Goal: Use online tool/utility: Utilize a website feature to perform a specific function

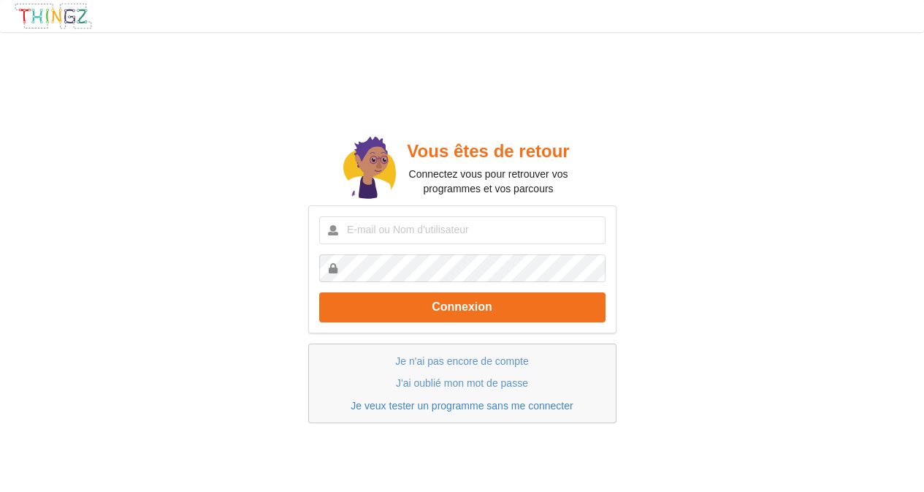
click at [457, 405] on link "Je veux tester un programme sans me connecter" at bounding box center [462, 406] width 222 height 12
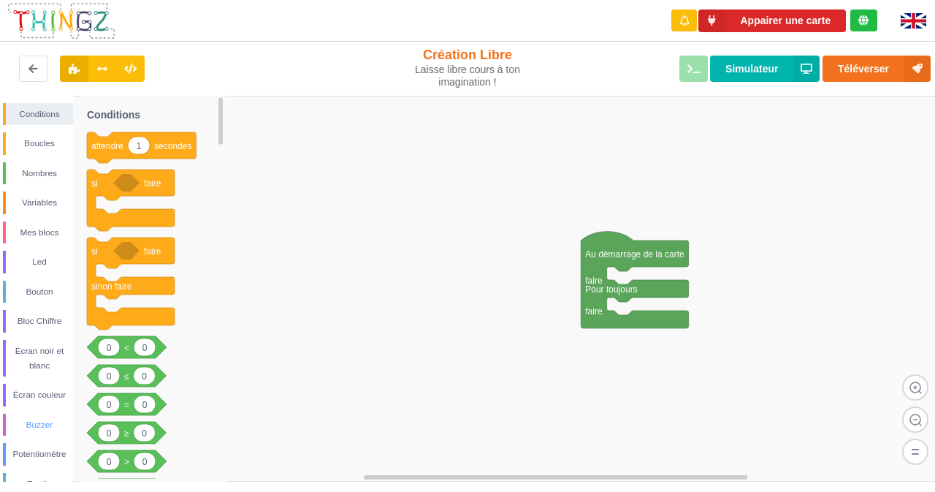
click at [45, 427] on div "Buzzer" at bounding box center [39, 424] width 67 height 15
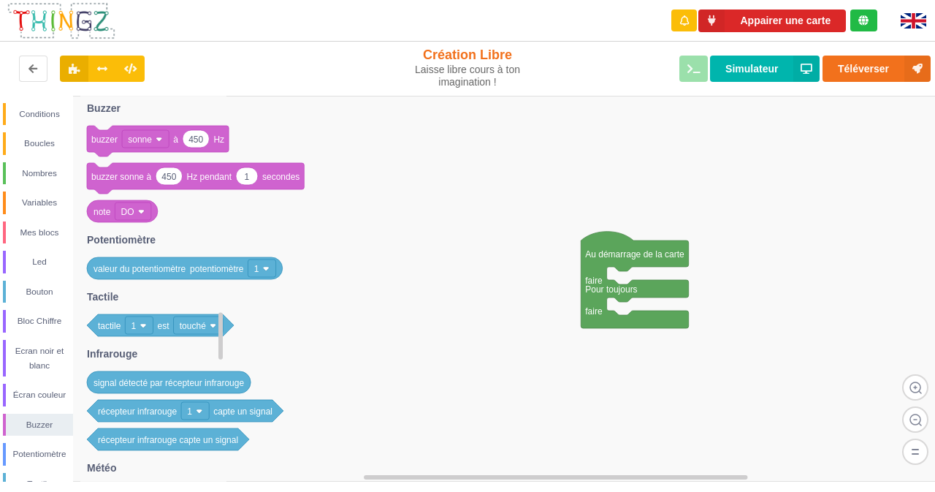
click at [158, 137] on image at bounding box center [159, 139] width 7 height 7
click at [203, 137] on text "450" at bounding box center [196, 139] width 15 height 10
click at [141, 209] on image at bounding box center [141, 211] width 7 height 7
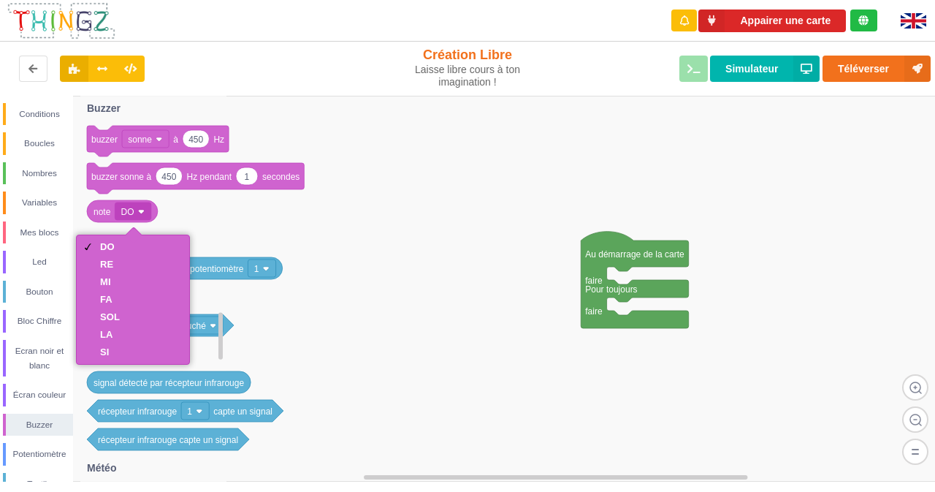
click at [164, 205] on icon at bounding box center [153, 289] width 146 height 386
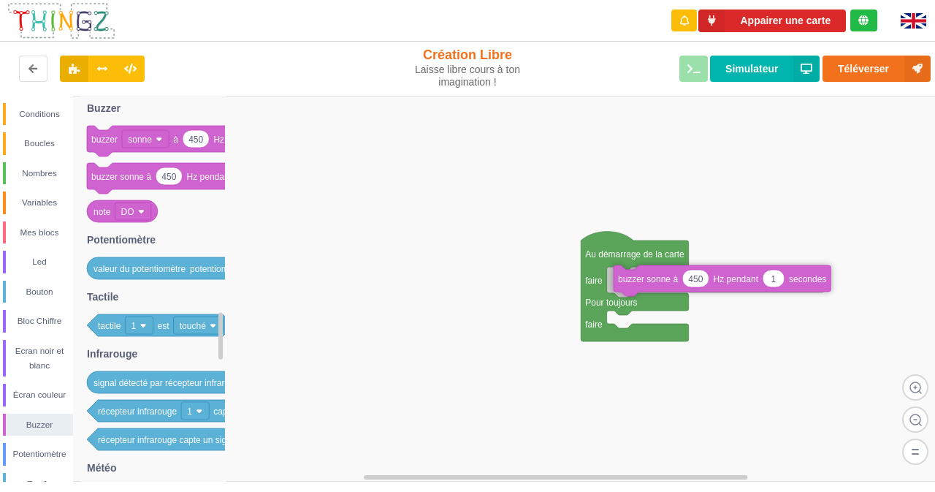
drag, startPoint x: 109, startPoint y: 178, endPoint x: 636, endPoint y: 280, distance: 536.7
click at [636, 280] on div "Conditions Boucles Nombres Variables Mes blocs Led Bouton Bloc Chiffre Ecran no…" at bounding box center [472, 289] width 945 height 386
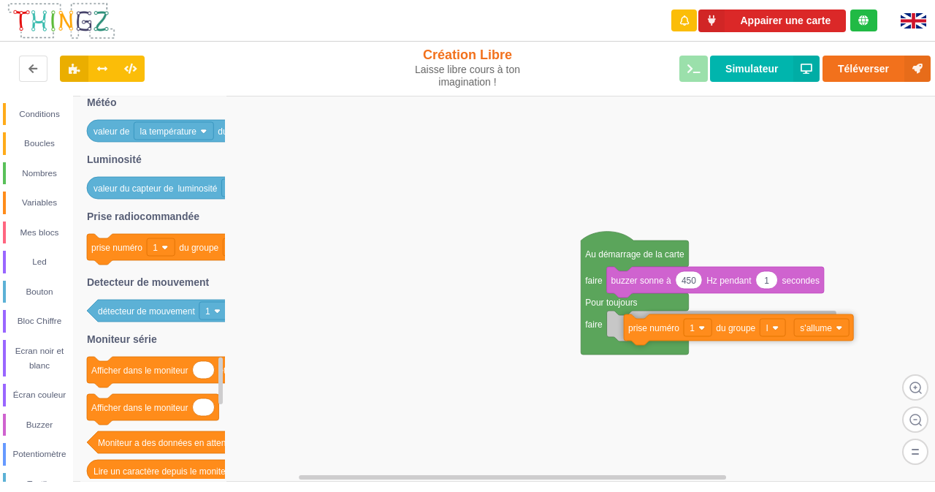
drag, startPoint x: 104, startPoint y: 253, endPoint x: 639, endPoint y: 331, distance: 540.5
click at [639, 331] on div "Conditions Boucles Nombres Variables Mes blocs Led Bouton Bloc Chiffre Ecran no…" at bounding box center [472, 289] width 945 height 386
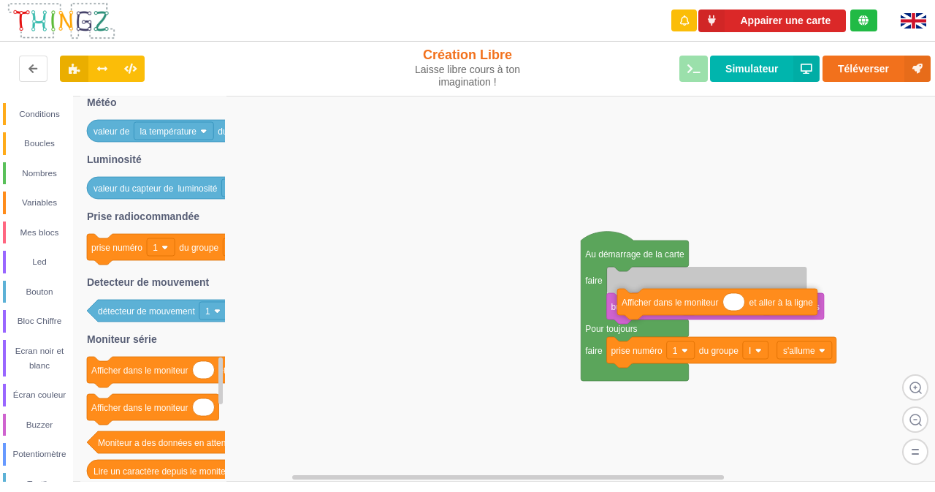
drag, startPoint x: 110, startPoint y: 375, endPoint x: 641, endPoint y: 307, distance: 534.8
click at [641, 307] on div "Conditions Boucles Nombres Variables Mes blocs Led Bouton Bloc Chiffre Ecran no…" at bounding box center [472, 289] width 945 height 386
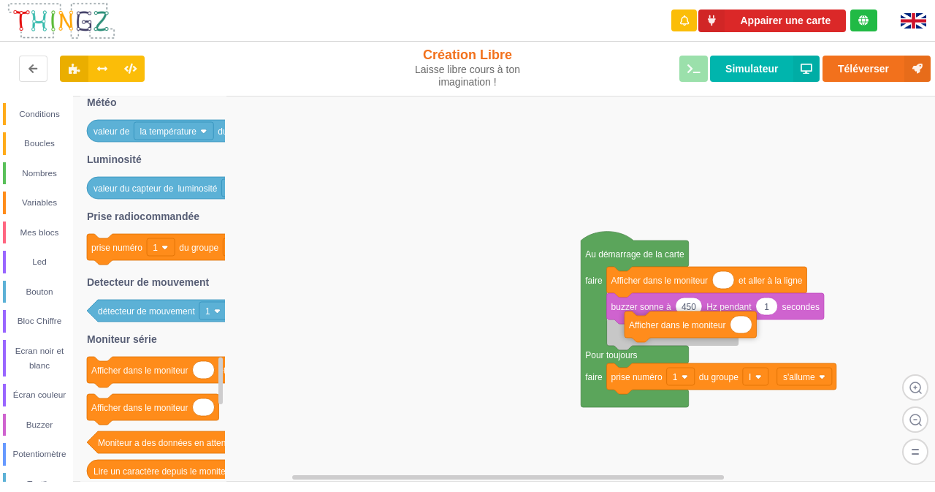
drag, startPoint x: 115, startPoint y: 408, endPoint x: 648, endPoint y: 330, distance: 539.2
click at [648, 330] on div "Conditions Boucles Nombres Variables Mes blocs Led Bouton Bloc Chiffre Ecran no…" at bounding box center [472, 289] width 945 height 386
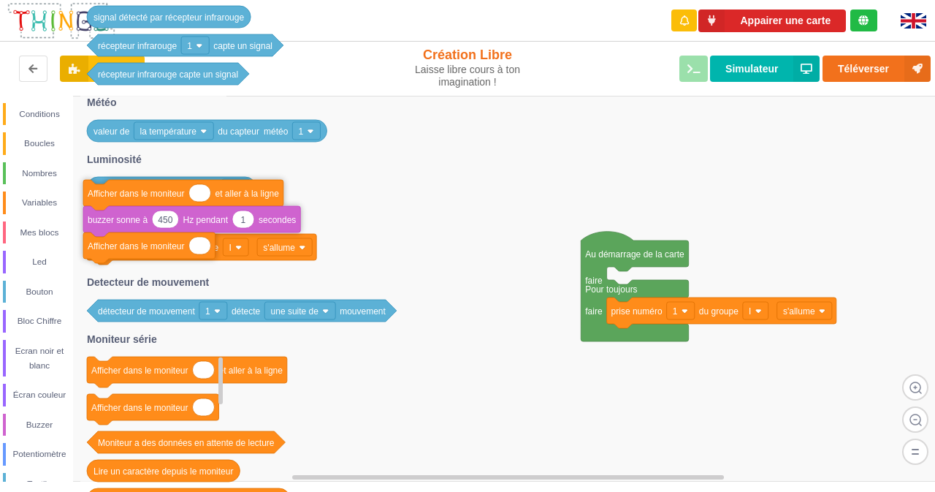
drag, startPoint x: 692, startPoint y: 290, endPoint x: 146, endPoint y: 194, distance: 554.1
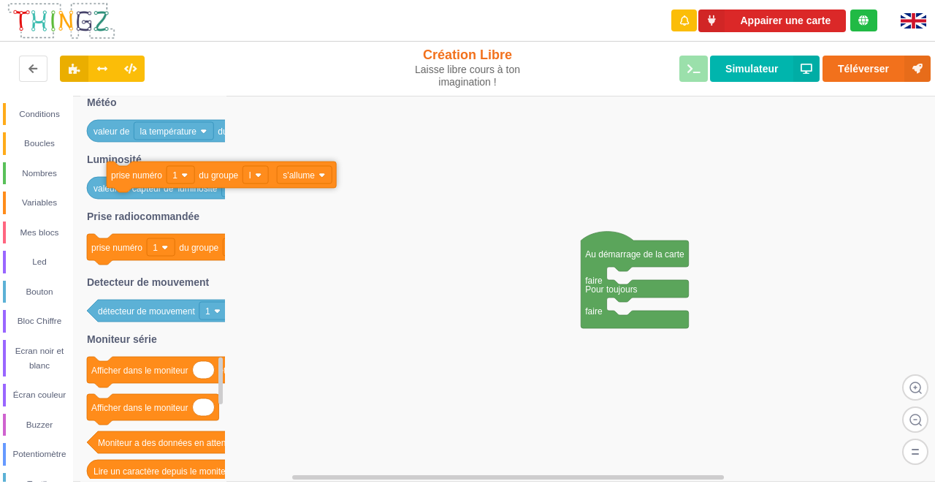
drag, startPoint x: 657, startPoint y: 311, endPoint x: 156, endPoint y: 175, distance: 518.6
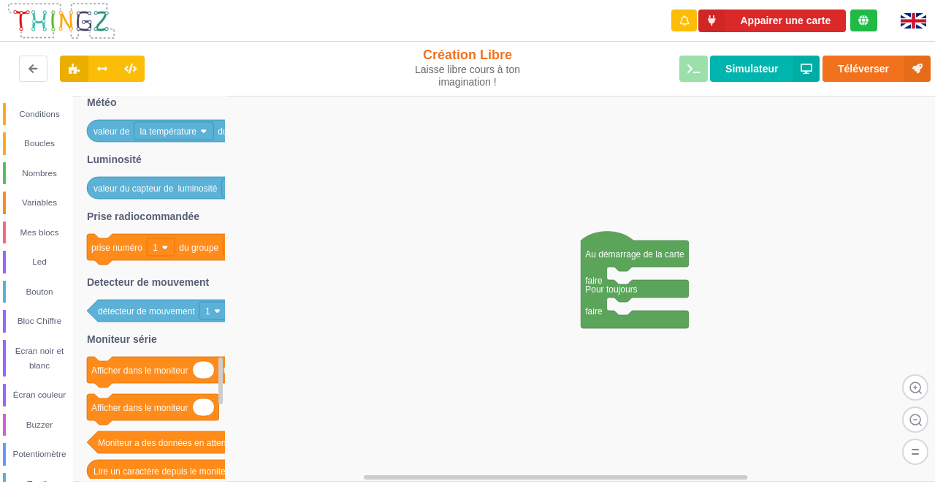
click at [533, 353] on rect at bounding box center [472, 289] width 945 height 386
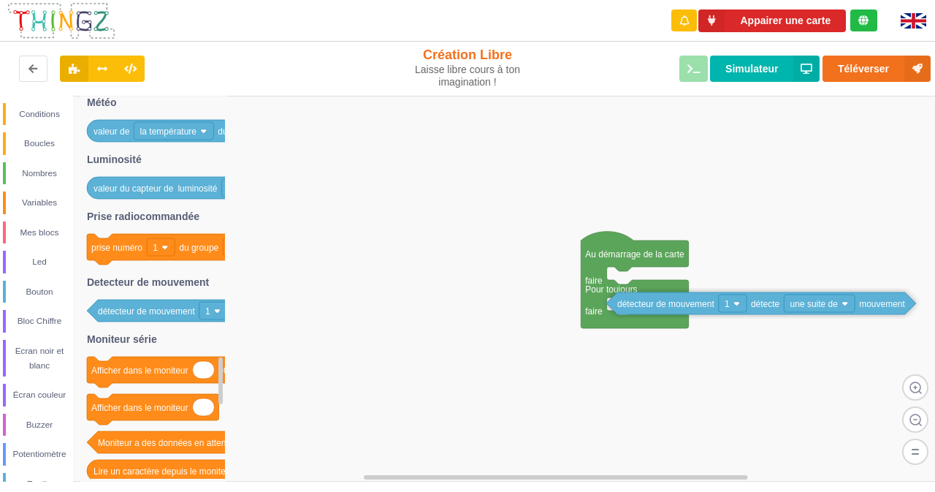
drag, startPoint x: 113, startPoint y: 311, endPoint x: 633, endPoint y: 305, distance: 521.0
click at [633, 305] on div "Conditions Boucles Nombres Variables Mes blocs Led Bouton Bloc Chiffre Ecran no…" at bounding box center [472, 289] width 945 height 386
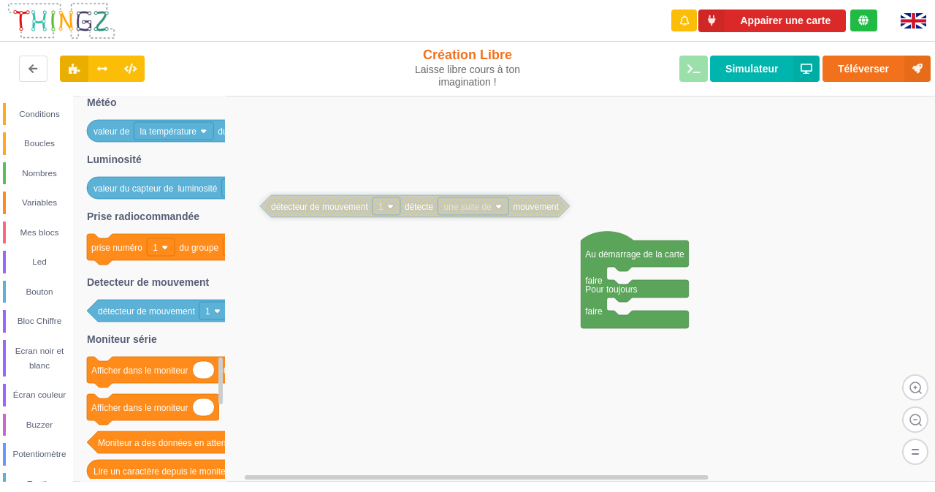
drag, startPoint x: 705, startPoint y: 310, endPoint x: 357, endPoint y: 211, distance: 361.5
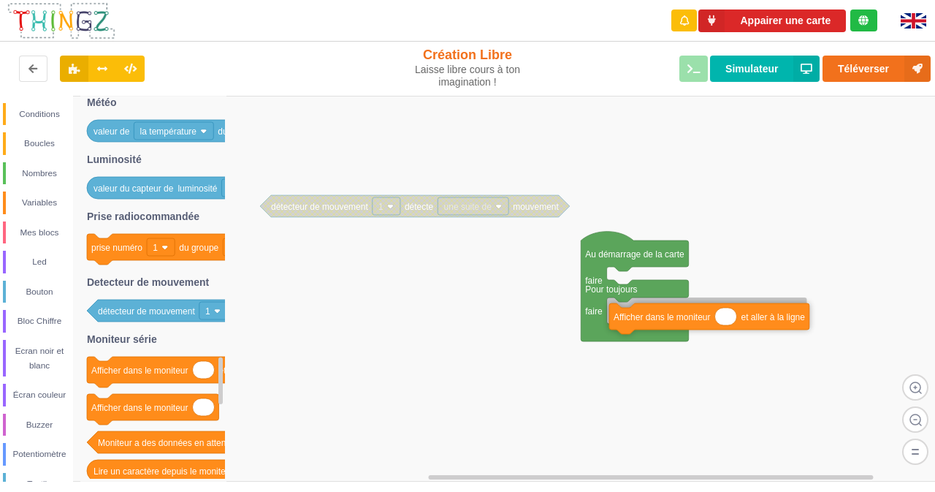
drag, startPoint x: 101, startPoint y: 376, endPoint x: 623, endPoint y: 323, distance: 525.1
click at [623, 323] on div "Conditions Boucles Nombres Variables Mes blocs Led Bouton Bloc Chiffre Ecran no…" at bounding box center [472, 289] width 945 height 386
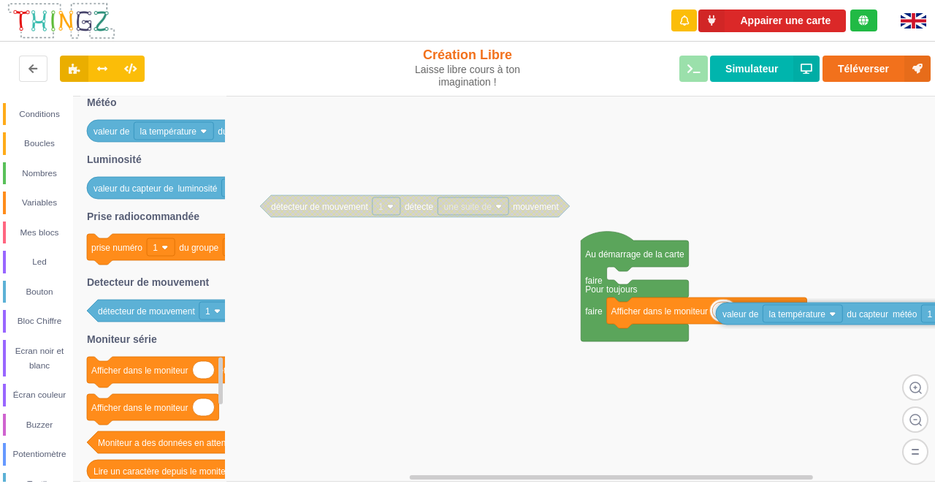
drag, startPoint x: 102, startPoint y: 133, endPoint x: 731, endPoint y: 316, distance: 655.1
click at [731, 316] on div "Conditions Boucles Nombres Variables Mes blocs Led Bouton Bloc Chiffre Ecran no…" at bounding box center [472, 289] width 945 height 386
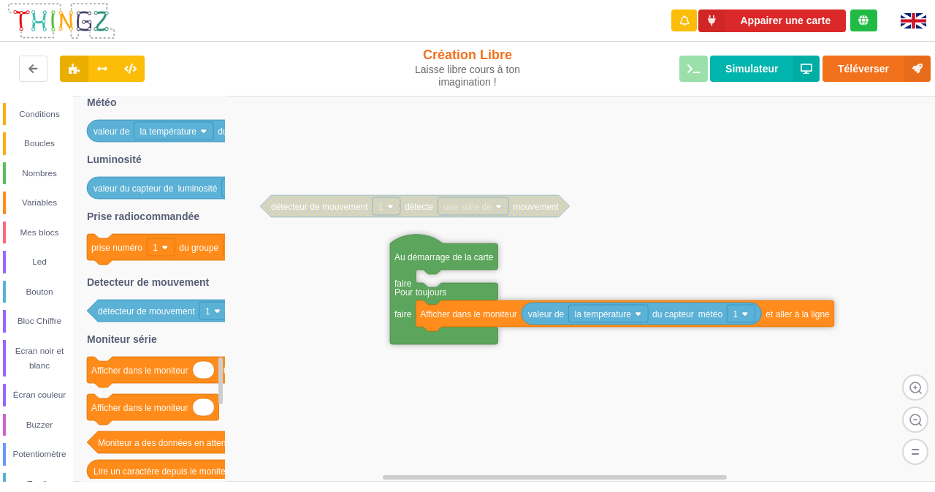
drag, startPoint x: 622, startPoint y: 254, endPoint x: 431, endPoint y: 256, distance: 190.7
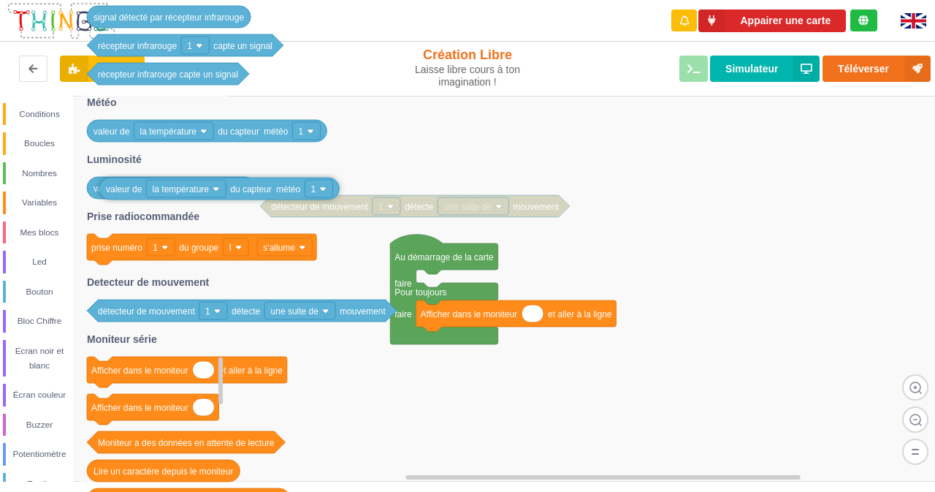
drag, startPoint x: 567, startPoint y: 313, endPoint x: 143, endPoint y: 189, distance: 441.8
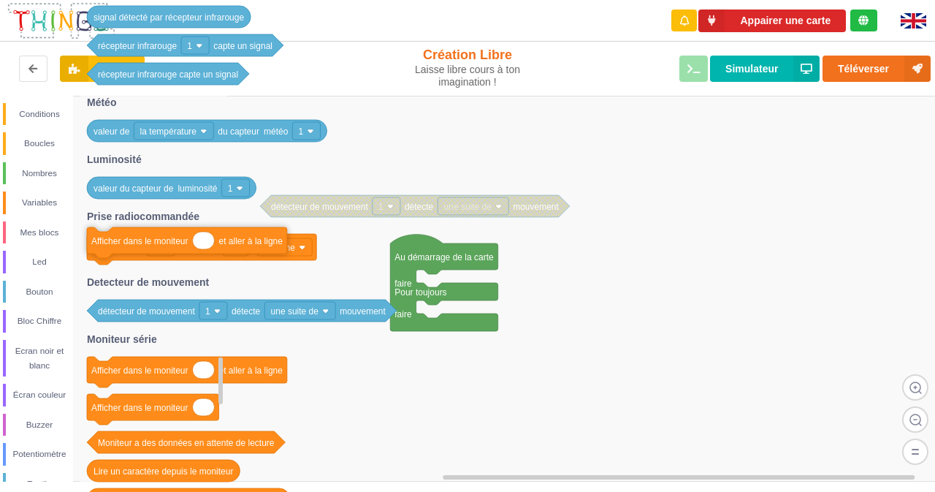
drag, startPoint x: 470, startPoint y: 316, endPoint x: 127, endPoint y: 220, distance: 356.0
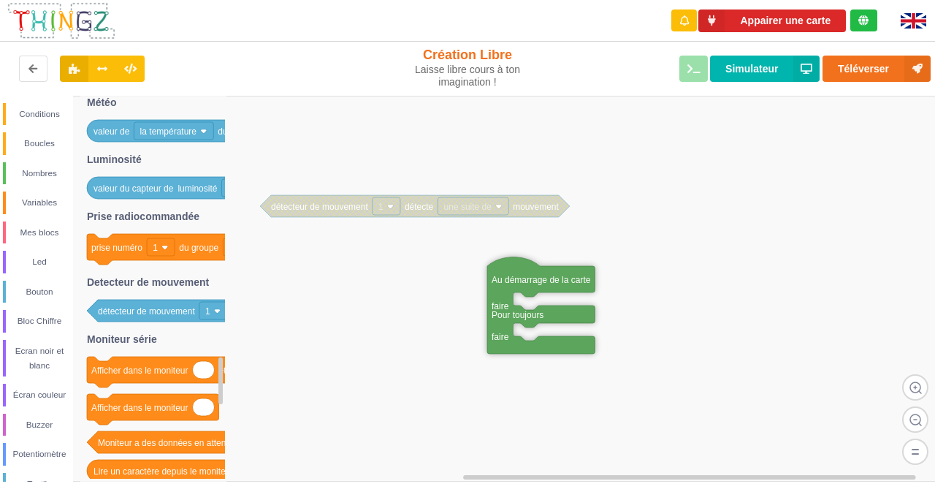
drag, startPoint x: 416, startPoint y: 259, endPoint x: 516, endPoint y: 281, distance: 101.8
click at [42, 109] on div "Conditions" at bounding box center [39, 114] width 67 height 15
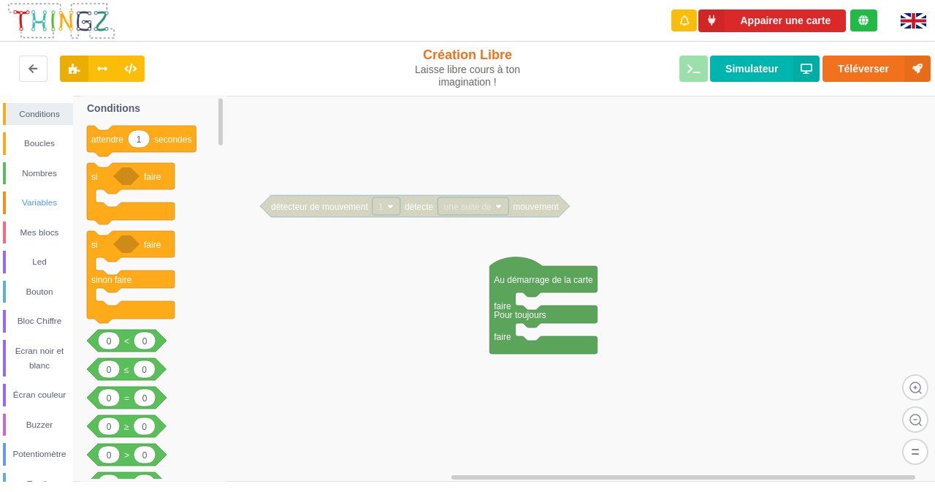
click at [37, 202] on div "Variables" at bounding box center [39, 202] width 67 height 15
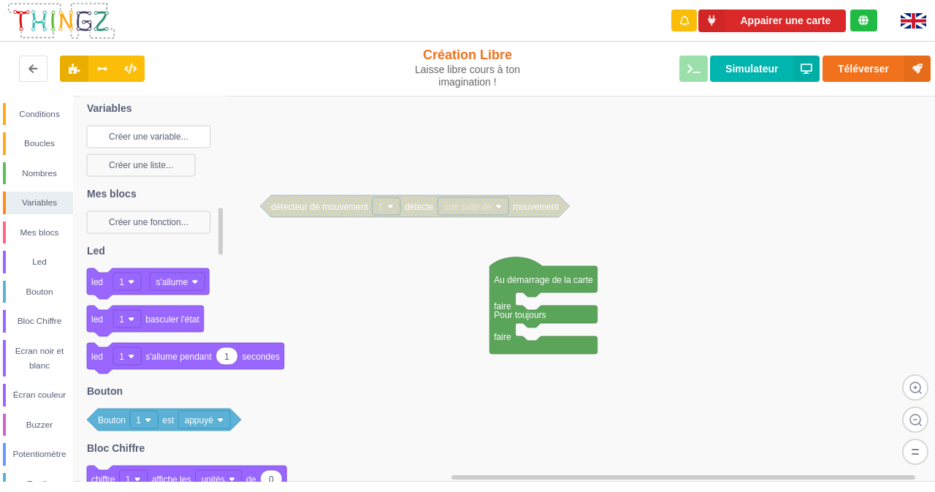
click at [132, 134] on text "Créer une variable..." at bounding box center [149, 137] width 80 height 10
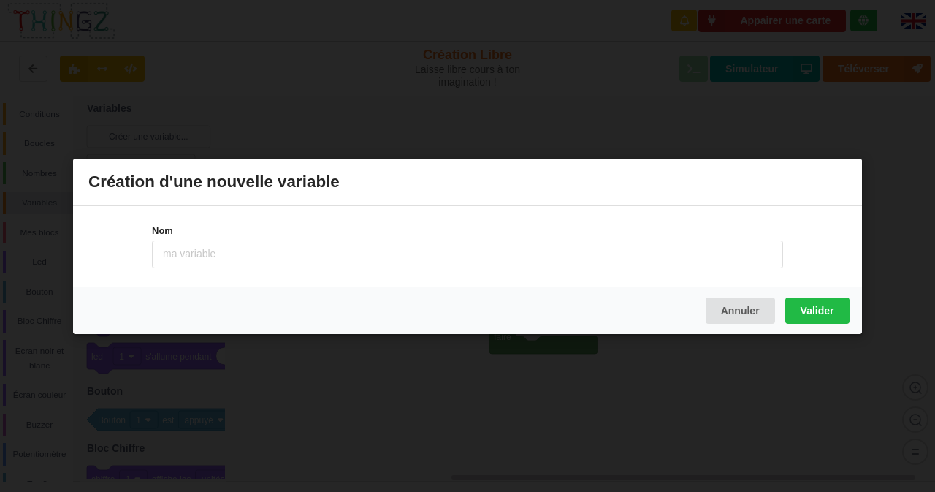
drag, startPoint x: 240, startPoint y: 247, endPoint x: 134, endPoint y: 256, distance: 105.6
click at [134, 256] on div "Nom" at bounding box center [467, 245] width 789 height 80
type input "compteur"
click at [819, 305] on button "Valider" at bounding box center [817, 310] width 64 height 26
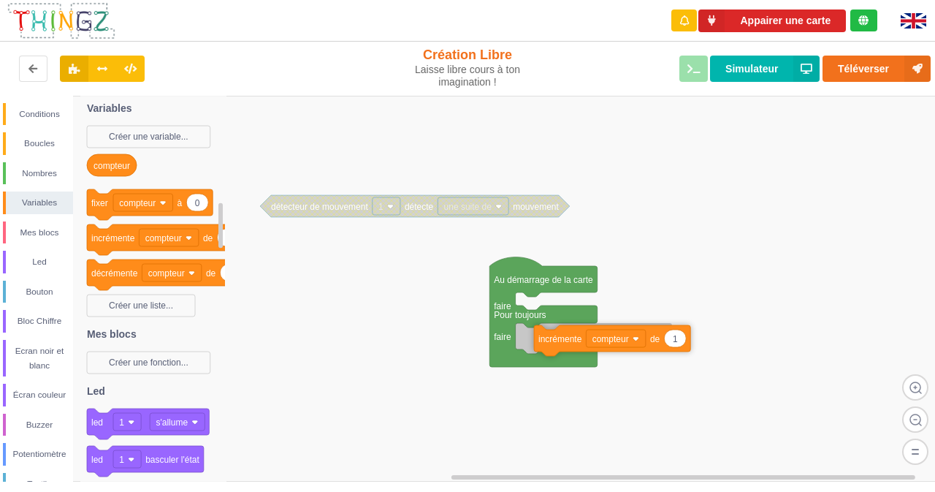
drag, startPoint x: 109, startPoint y: 246, endPoint x: 556, endPoint y: 346, distance: 458.4
click at [556, 346] on div "Conditions Boucles Nombres Variables Mes blocs Led Bouton Bloc Chiffre Ecran no…" at bounding box center [472, 289] width 945 height 386
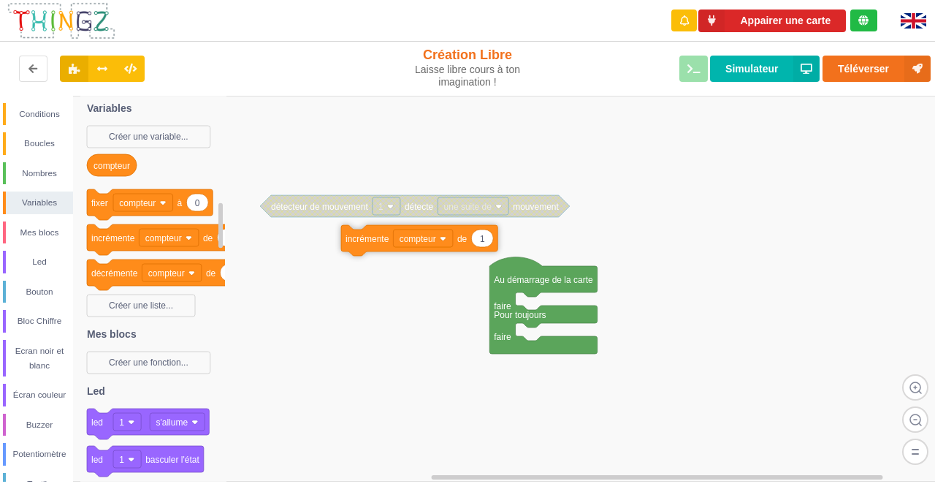
drag, startPoint x: 557, startPoint y: 338, endPoint x: 367, endPoint y: 239, distance: 215.0
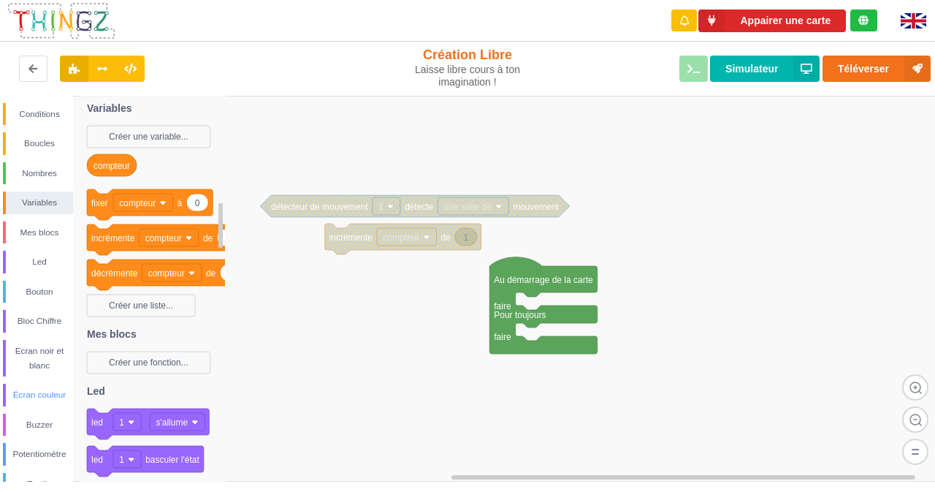
click at [45, 389] on div "Écran couleur" at bounding box center [39, 394] width 67 height 15
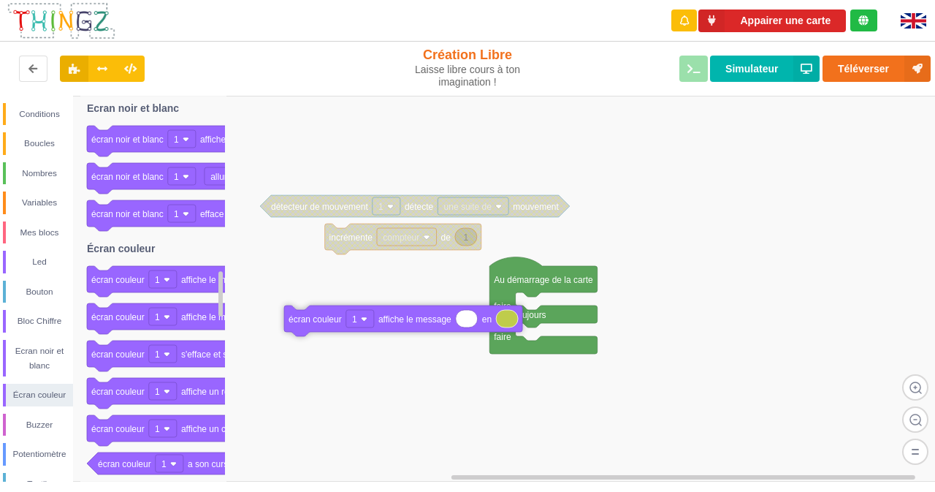
drag, startPoint x: 134, startPoint y: 286, endPoint x: 331, endPoint y: 325, distance: 201.2
click at [331, 325] on div "Conditions Boucles Nombres Variables Mes blocs Led Bouton Bloc Chiffre Ecran no…" at bounding box center [472, 289] width 945 height 386
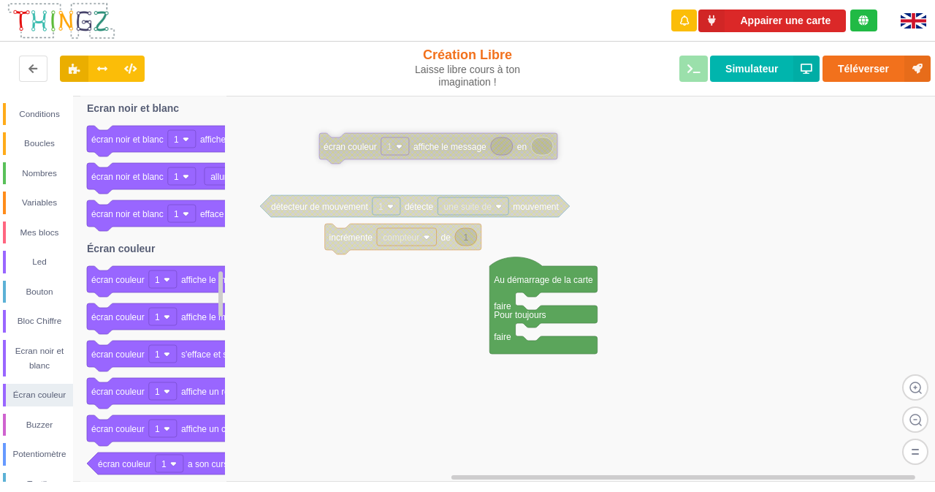
drag, startPoint x: 357, startPoint y: 324, endPoint x: 387, endPoint y: 156, distance: 170.7
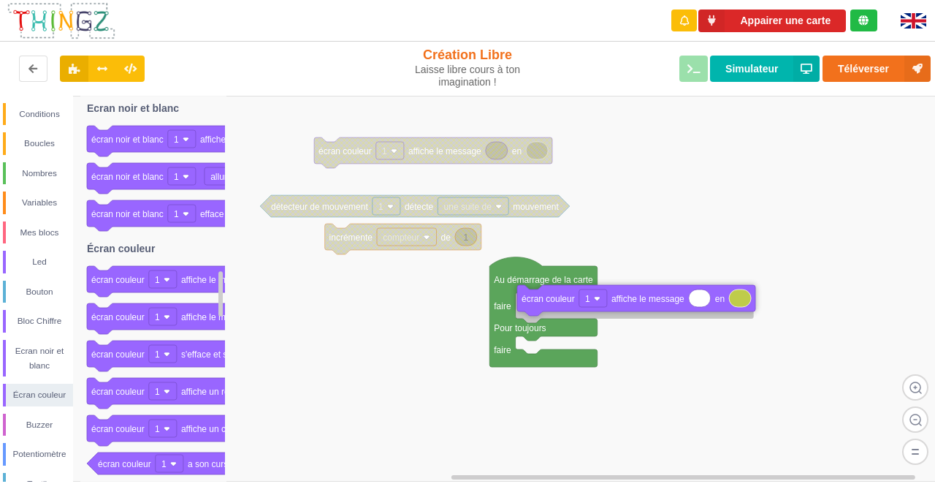
drag, startPoint x: 131, startPoint y: 284, endPoint x: 560, endPoint y: 304, distance: 429.4
click at [560, 304] on div "Conditions Boucles Nombres Variables Mes blocs Led Bouton Bloc Chiffre Ecran no…" at bounding box center [472, 289] width 945 height 386
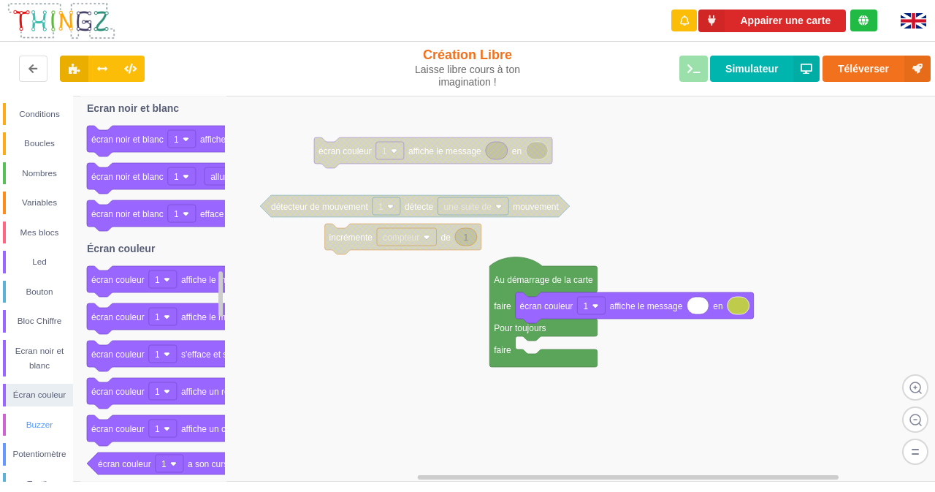
click at [31, 427] on div "Buzzer" at bounding box center [39, 424] width 67 height 15
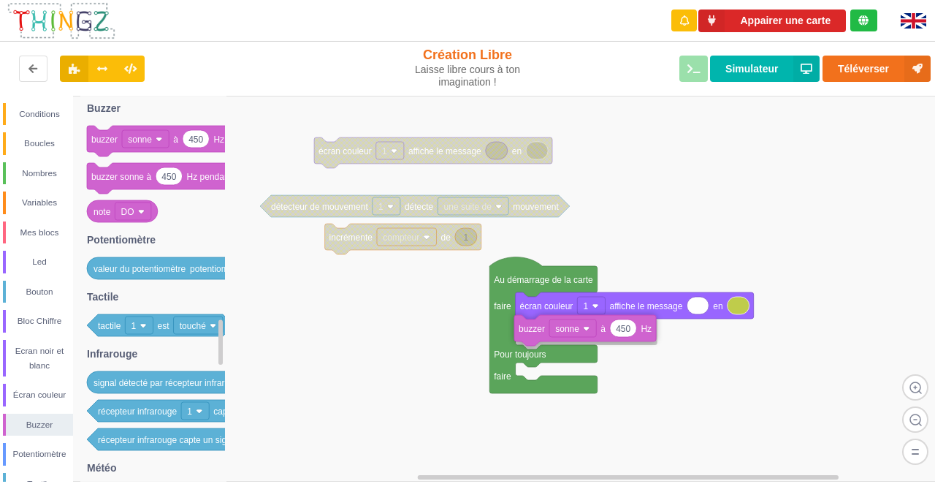
drag, startPoint x: 118, startPoint y: 138, endPoint x: 546, endPoint y: 327, distance: 467.5
click at [546, 327] on div "Conditions Boucles Nombres Variables Mes blocs Led Bouton Bloc Chiffre Ecran no…" at bounding box center [472, 289] width 945 height 386
click at [39, 259] on div "Led" at bounding box center [39, 261] width 67 height 15
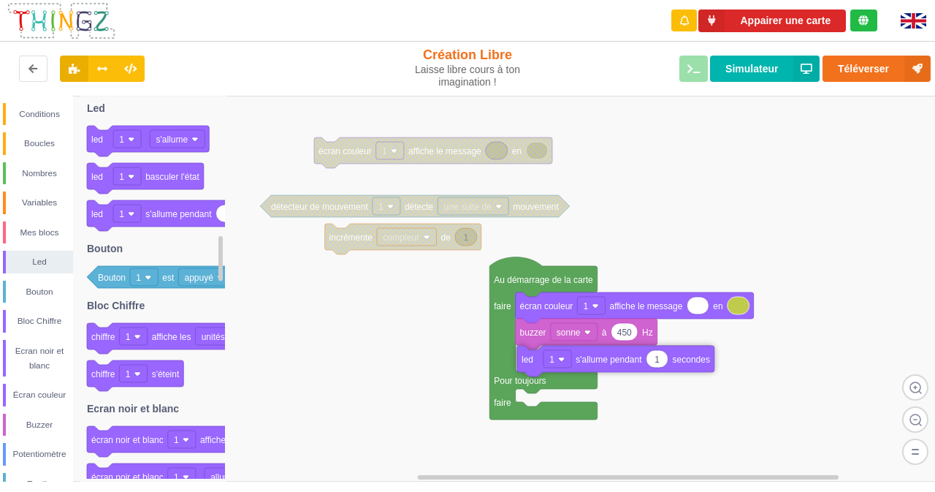
drag, startPoint x: 151, startPoint y: 216, endPoint x: 582, endPoint y: 361, distance: 454.3
click at [582, 361] on div "Conditions Boucles Nombres Variables Mes blocs Led Bouton Bloc Chiffre Ecran no…" at bounding box center [472, 289] width 945 height 386
type input "0"
click at [651, 218] on rect at bounding box center [472, 289] width 945 height 386
click at [39, 426] on div "Buzzer" at bounding box center [39, 424] width 67 height 15
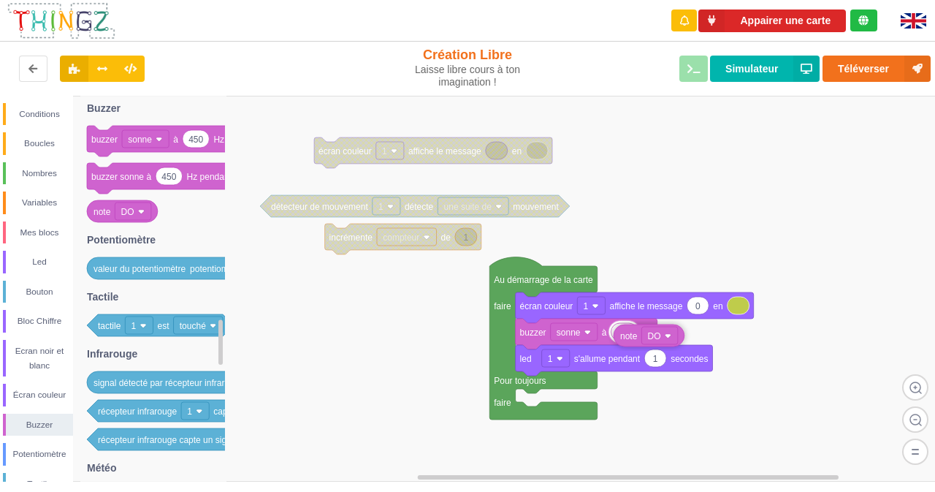
drag, startPoint x: 104, startPoint y: 217, endPoint x: 629, endPoint y: 341, distance: 539.1
click at [629, 341] on div "Conditions Boucles Nombres Variables Mes blocs Led Bouton Bloc Chiffre Ecran no…" at bounding box center [472, 289] width 945 height 386
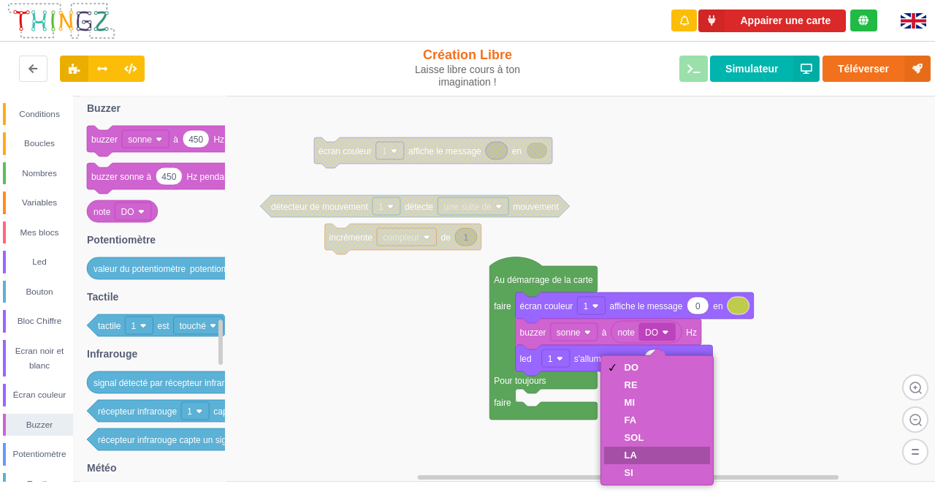
click at [647, 457] on div "LA" at bounding box center [657, 455] width 107 height 18
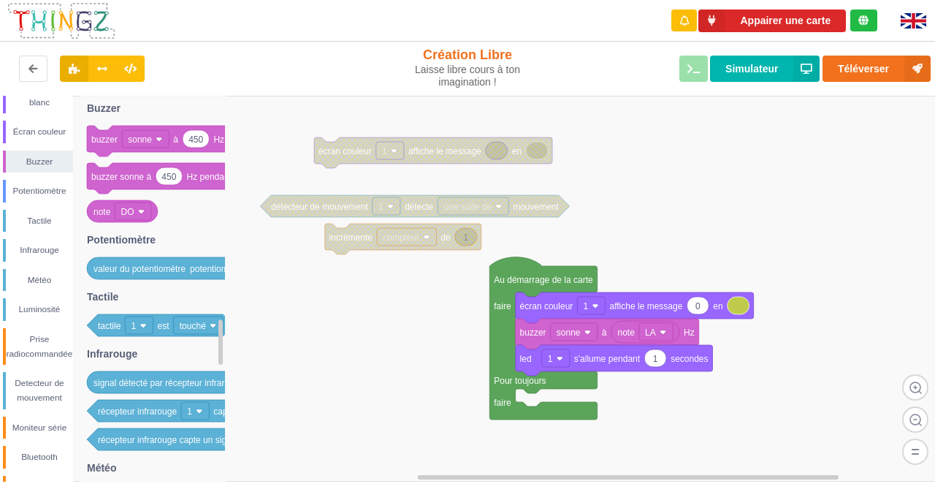
scroll to position [286, 0]
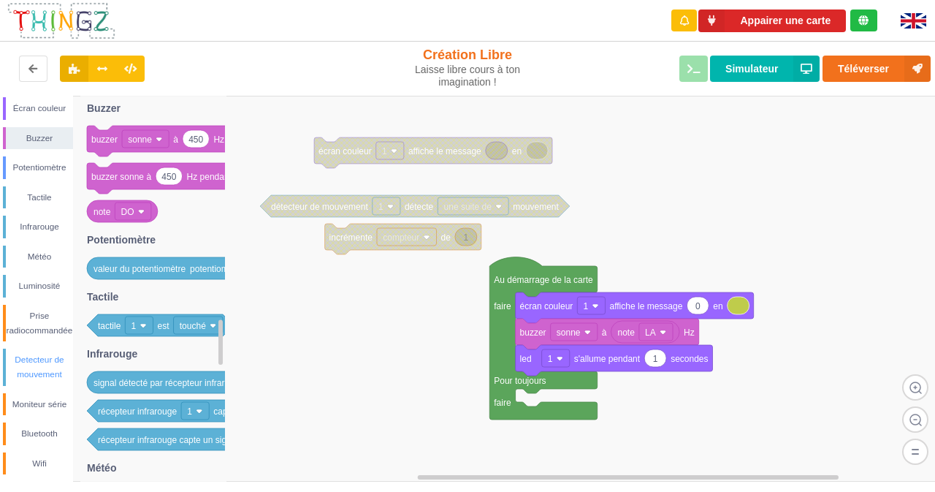
click at [33, 373] on div "Detecteur de mouvement" at bounding box center [39, 366] width 67 height 29
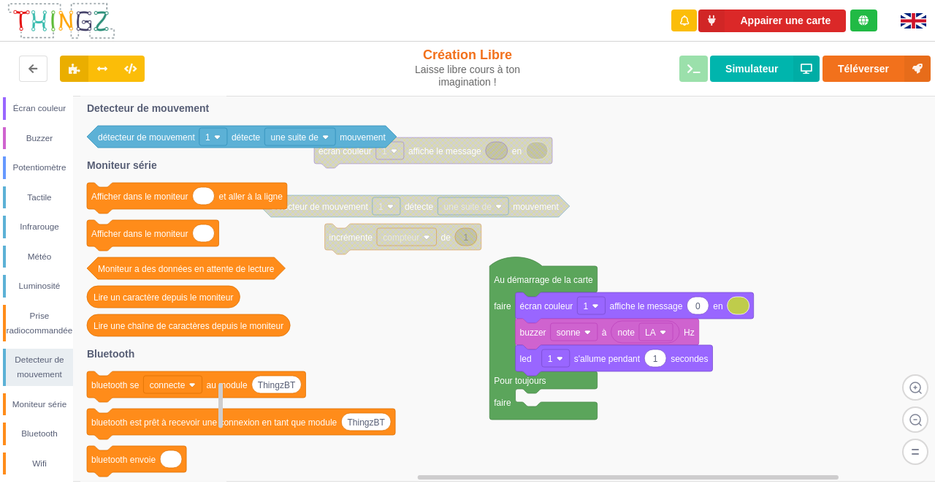
click at [214, 138] on image at bounding box center [217, 137] width 7 height 7
click at [140, 139] on text "détecteur de mouvement" at bounding box center [146, 137] width 97 height 10
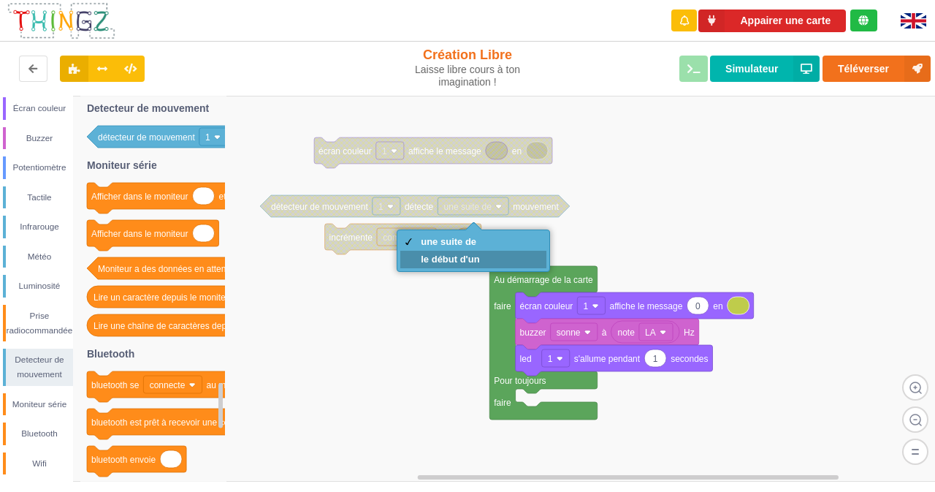
click at [468, 256] on div "le début d'un" at bounding box center [450, 259] width 58 height 11
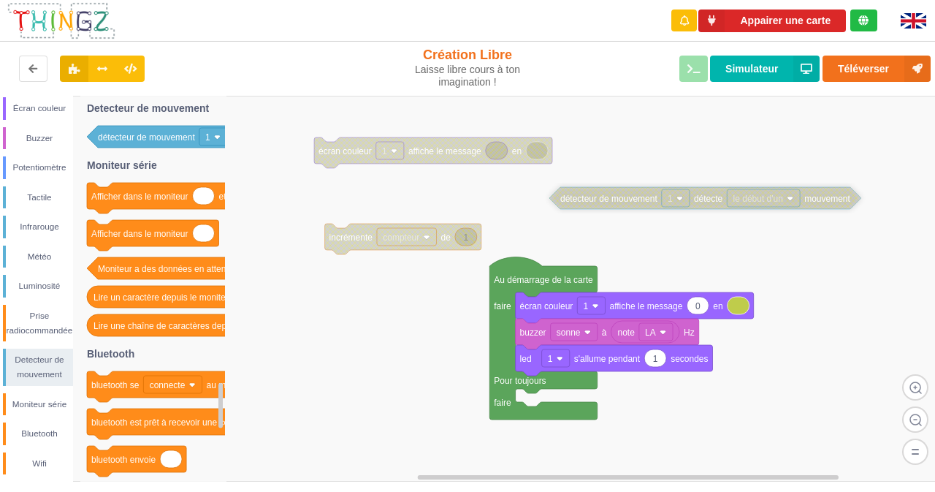
drag, startPoint x: 297, startPoint y: 213, endPoint x: 587, endPoint y: 207, distance: 289.4
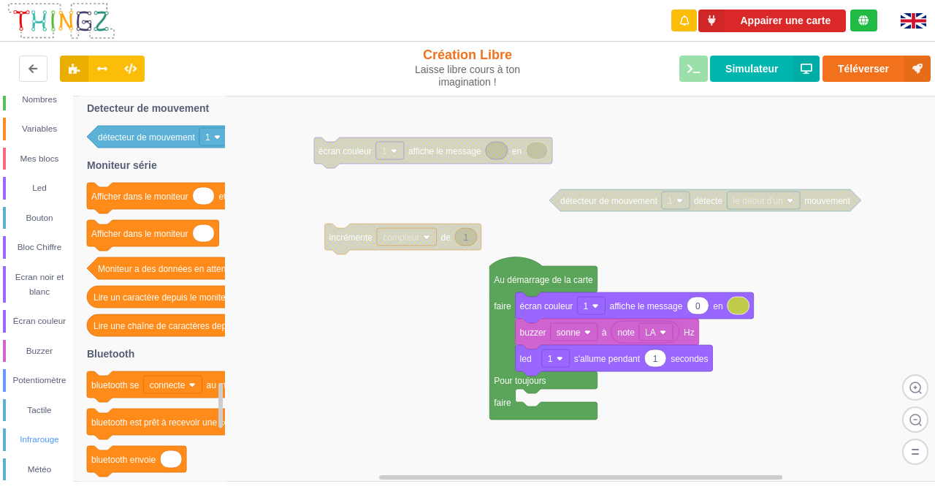
scroll to position [0, 0]
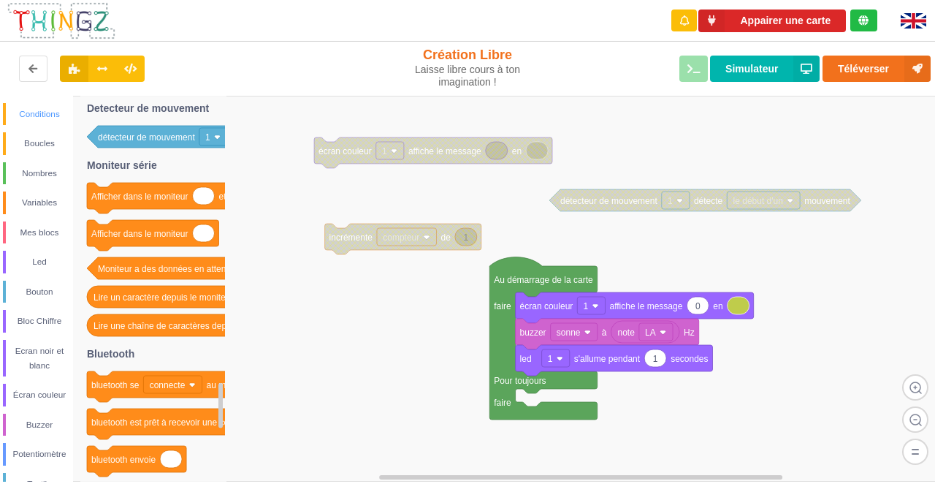
click at [42, 115] on div "Conditions" at bounding box center [39, 114] width 67 height 15
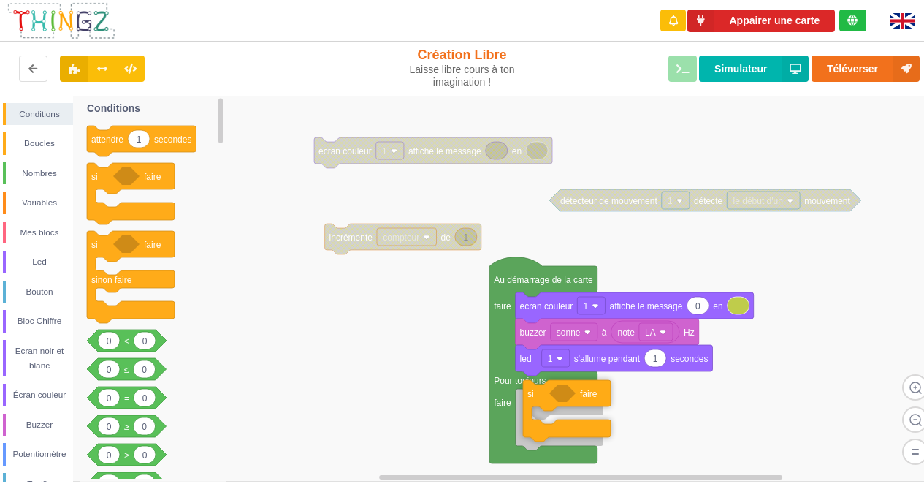
drag, startPoint x: 97, startPoint y: 184, endPoint x: 533, endPoint y: 401, distance: 487.2
click at [533, 401] on div "Conditions Boucles Nombres Variables Mes blocs Led Bouton Bloc Chiffre Ecran no…" at bounding box center [467, 289] width 935 height 386
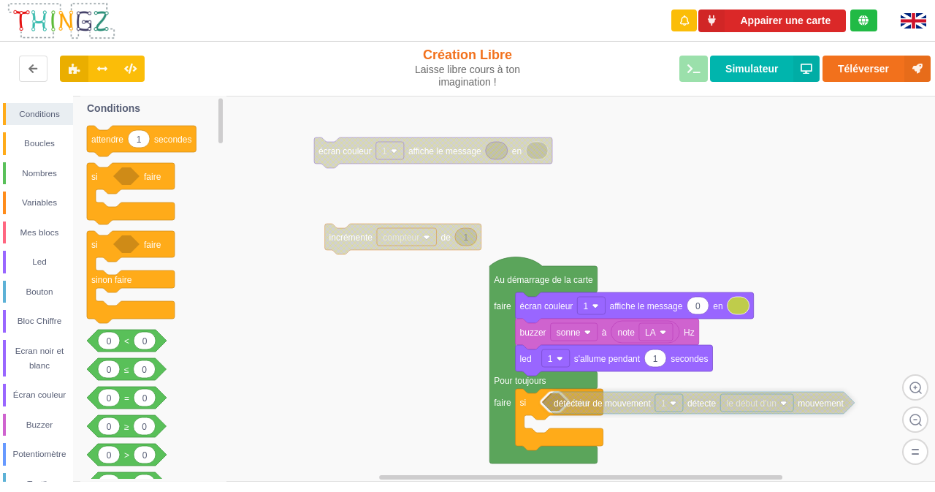
drag, startPoint x: 590, startPoint y: 199, endPoint x: 584, endPoint y: 402, distance: 202.5
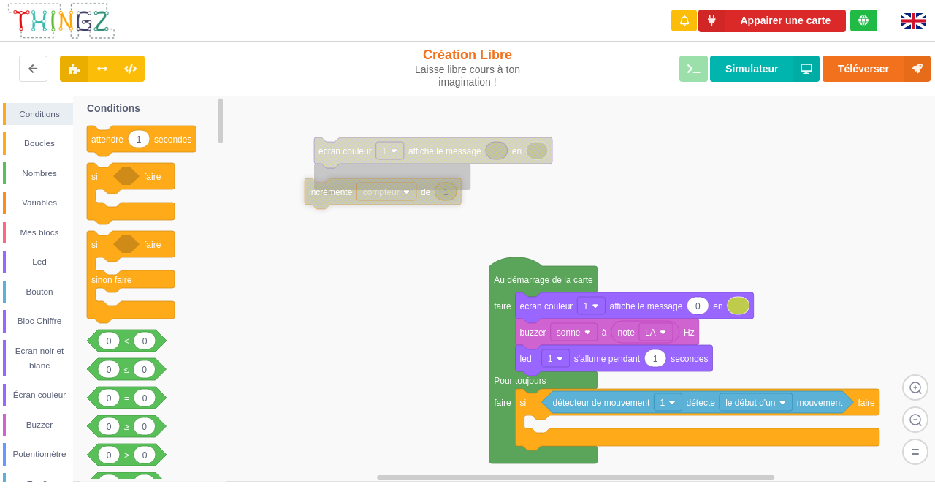
drag, startPoint x: 357, startPoint y: 235, endPoint x: 334, endPoint y: 189, distance: 52.3
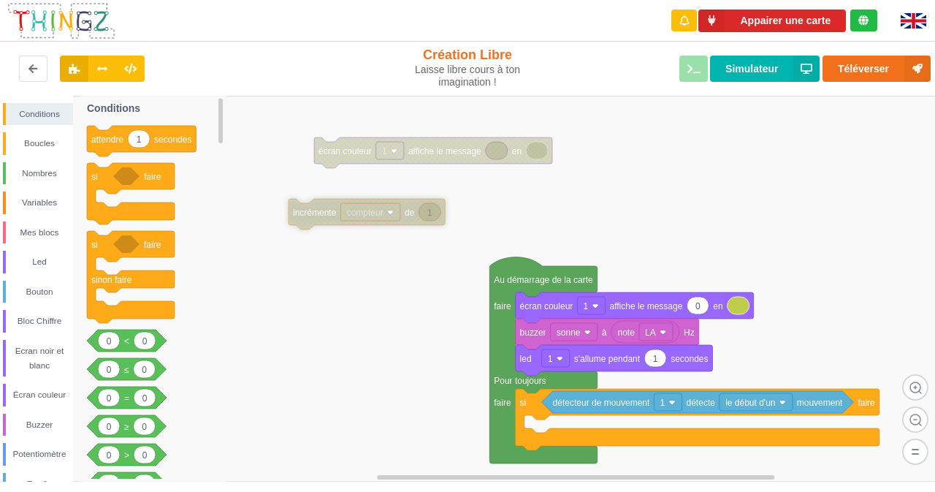
drag, startPoint x: 332, startPoint y: 183, endPoint x: 248, endPoint y: 193, distance: 84.6
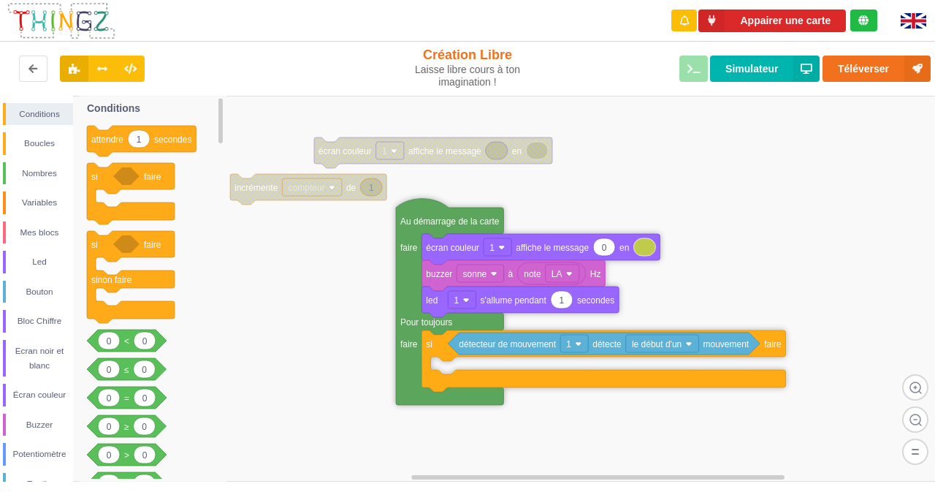
drag, startPoint x: 516, startPoint y: 278, endPoint x: 422, endPoint y: 219, distance: 110.3
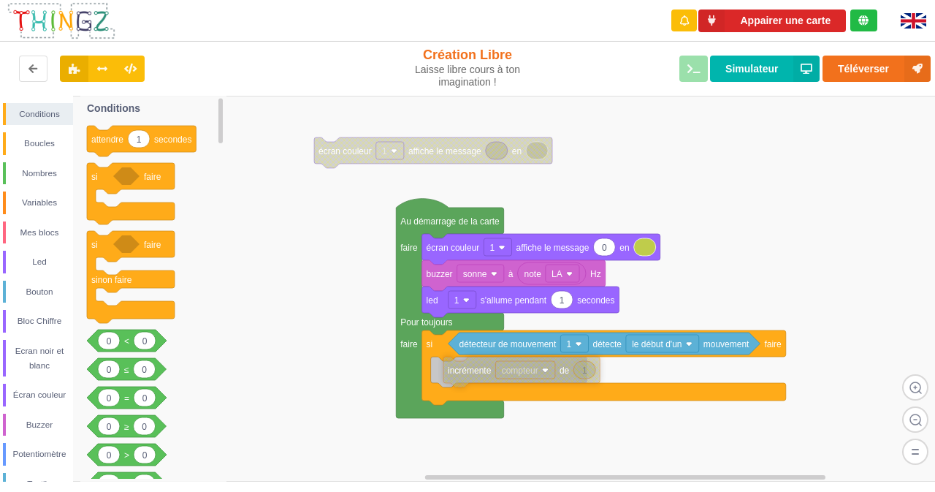
drag, startPoint x: 251, startPoint y: 184, endPoint x: 464, endPoint y: 367, distance: 280.9
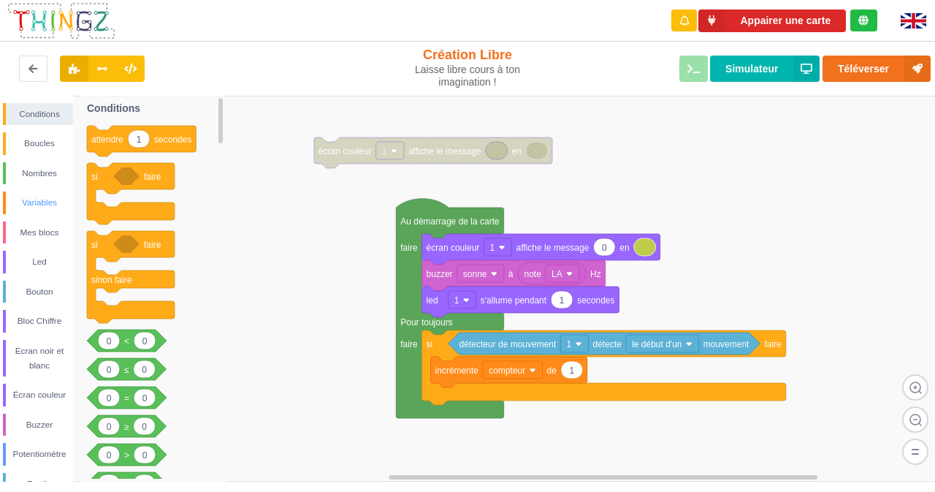
click at [34, 203] on div "Variables" at bounding box center [39, 202] width 67 height 15
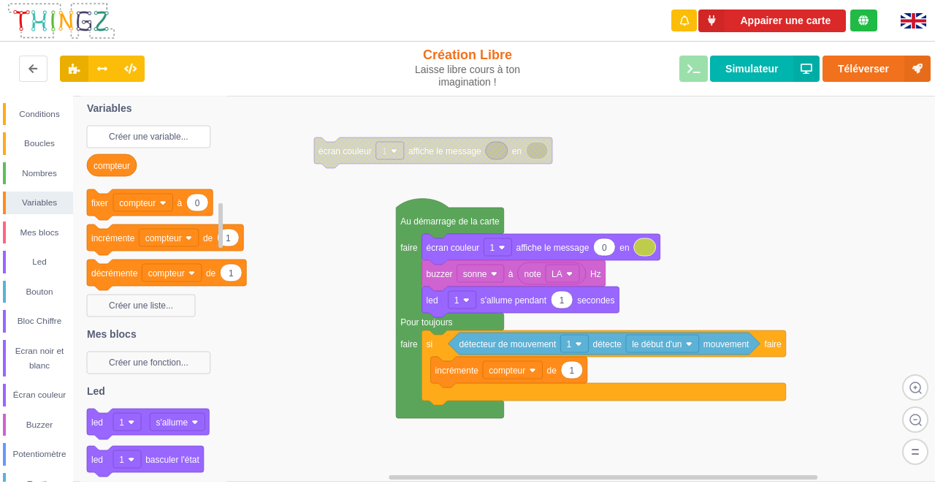
click at [126, 132] on text "Créer une variable..." at bounding box center [149, 137] width 80 height 10
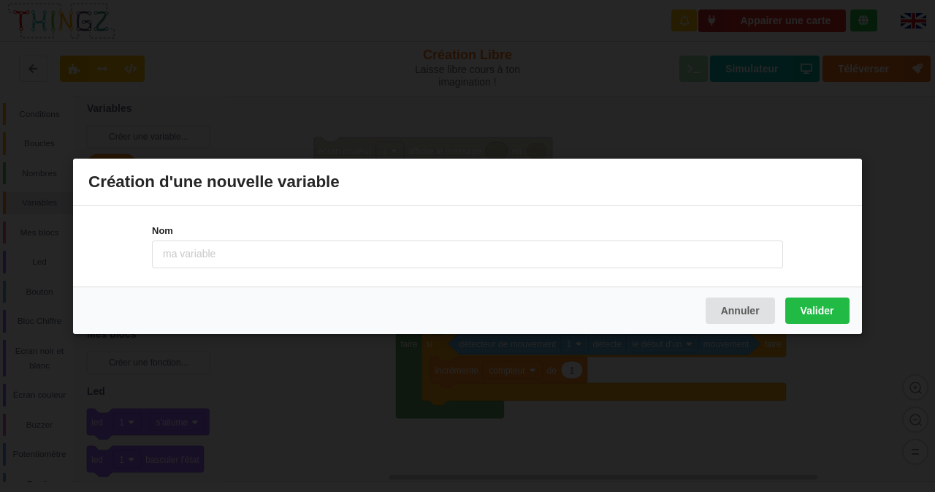
click at [227, 254] on input at bounding box center [467, 254] width 631 height 28
click at [728, 308] on button "Annuler" at bounding box center [740, 310] width 69 height 26
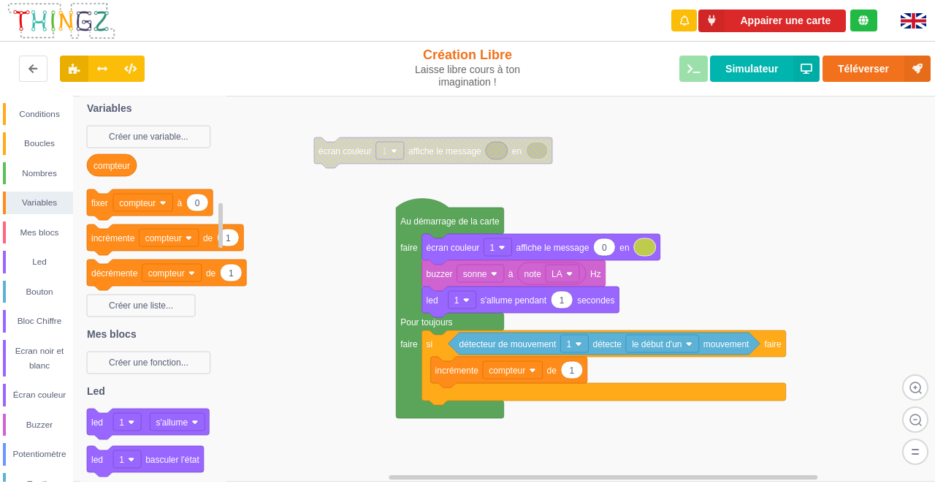
click at [194, 205] on icon at bounding box center [197, 203] width 22 height 18
click at [37, 392] on div "Écran couleur" at bounding box center [39, 394] width 67 height 15
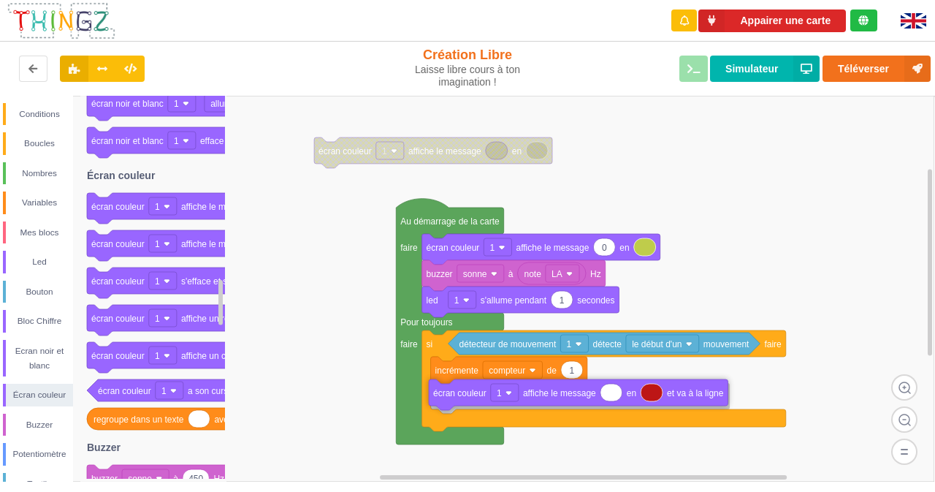
drag, startPoint x: 112, startPoint y: 247, endPoint x: 453, endPoint y: 396, distance: 372.4
click at [453, 396] on div "Conditions Boucles Nombres Variables Mes blocs Led Bouton Bloc Chiffre Ecran no…" at bounding box center [472, 289] width 945 height 386
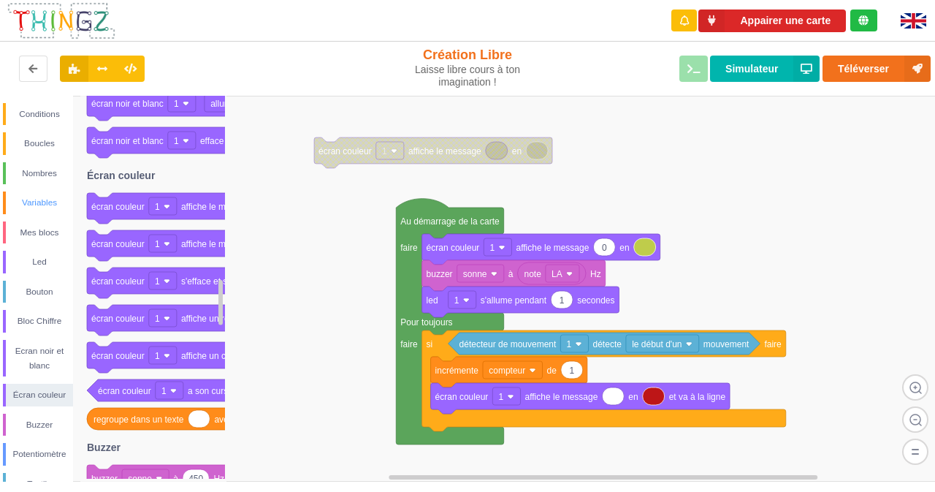
click at [26, 199] on div "Variables" at bounding box center [39, 202] width 67 height 15
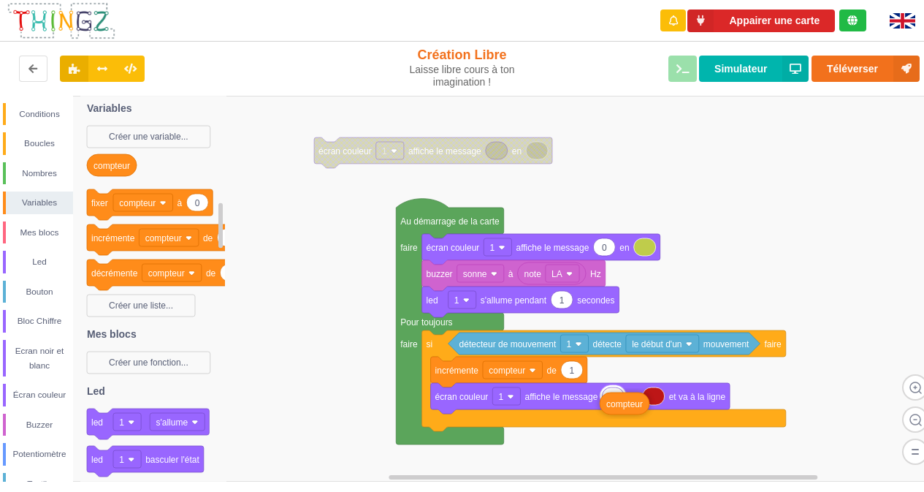
drag, startPoint x: 107, startPoint y: 168, endPoint x: 620, endPoint y: 406, distance: 565.5
click at [620, 406] on div "Conditions Boucles Nombres Variables Mes blocs Led Bouton Bloc Chiffre Ecran no…" at bounding box center [467, 289] width 935 height 386
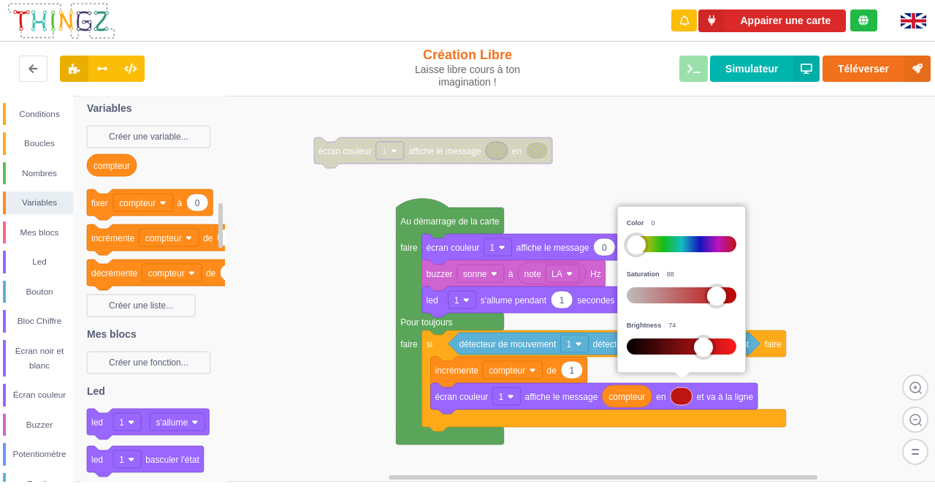
click at [617, 155] on rect at bounding box center [472, 289] width 945 height 386
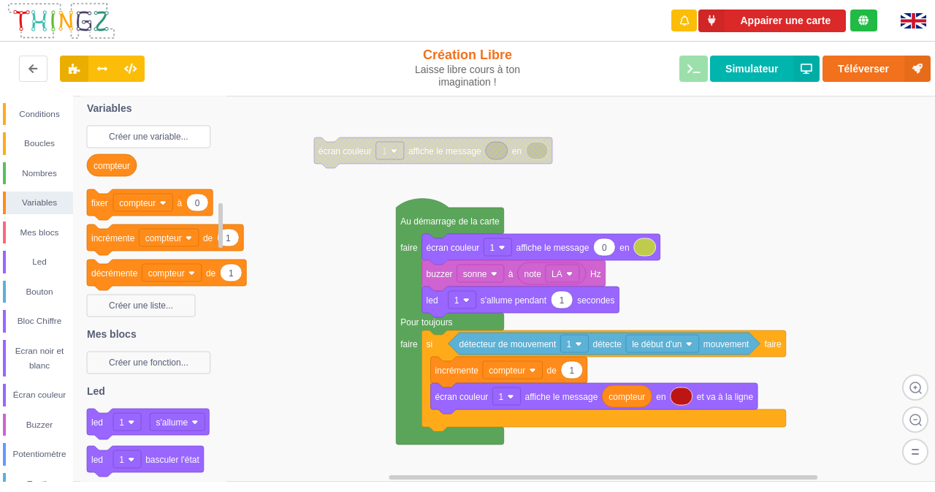
click at [121, 142] on rect at bounding box center [148, 137] width 123 height 22
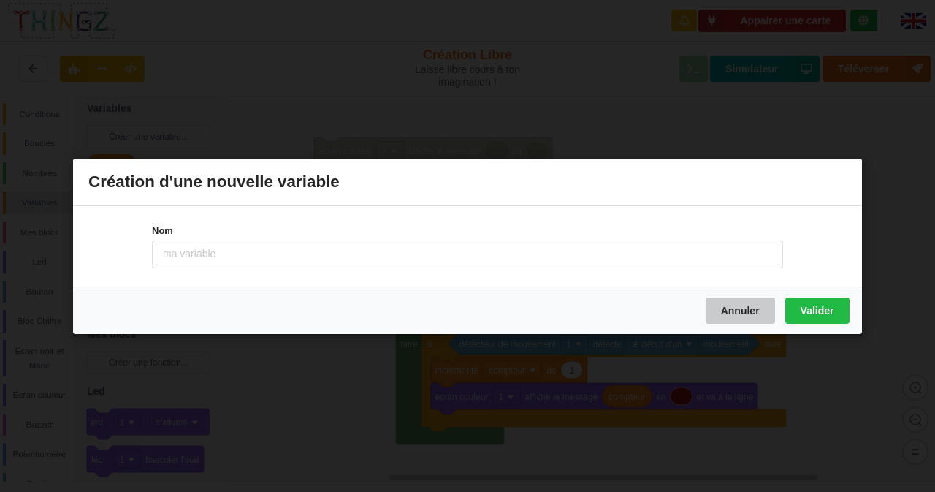
click at [721, 304] on button "Annuler" at bounding box center [740, 310] width 69 height 26
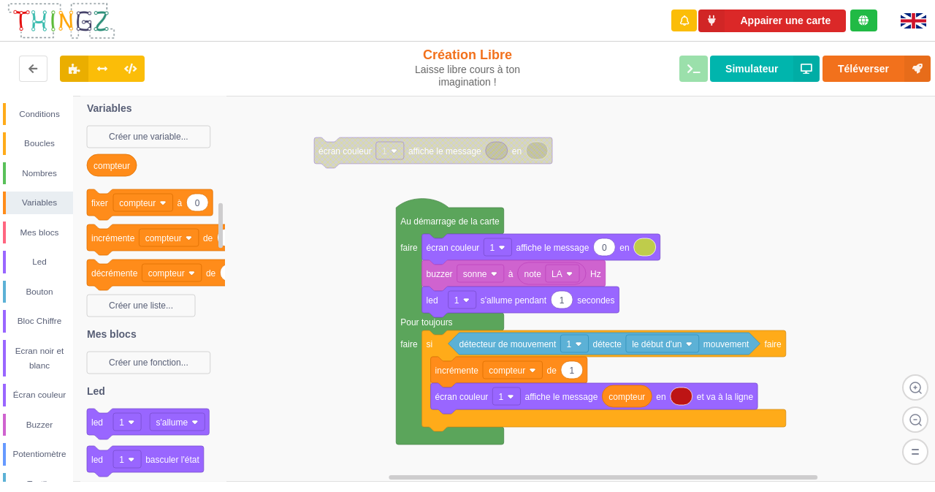
click at [61, 393] on div "Écran couleur" at bounding box center [38, 395] width 70 height 23
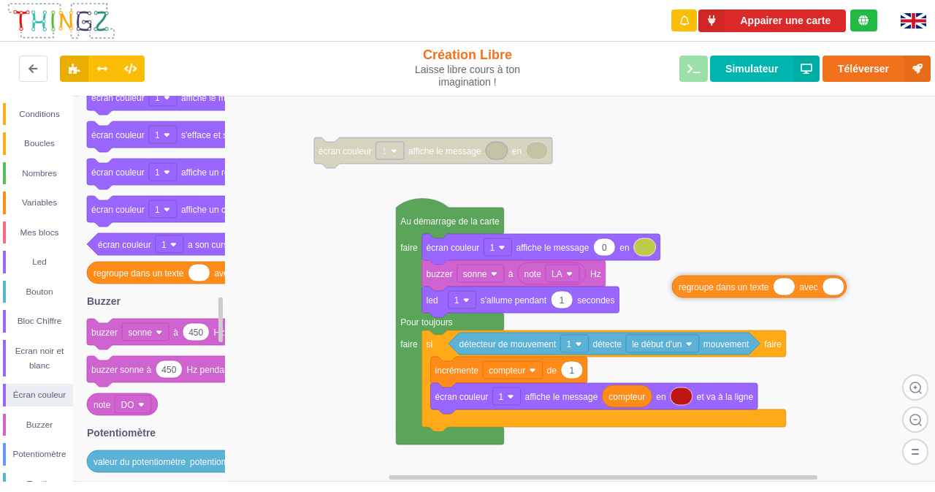
drag, startPoint x: 110, startPoint y: 277, endPoint x: 689, endPoint y: 294, distance: 578.9
click at [689, 294] on div "Conditions Boucles Nombres Variables Mes blocs Led Bouton Bloc Chiffre Ecran no…" at bounding box center [472, 289] width 945 height 386
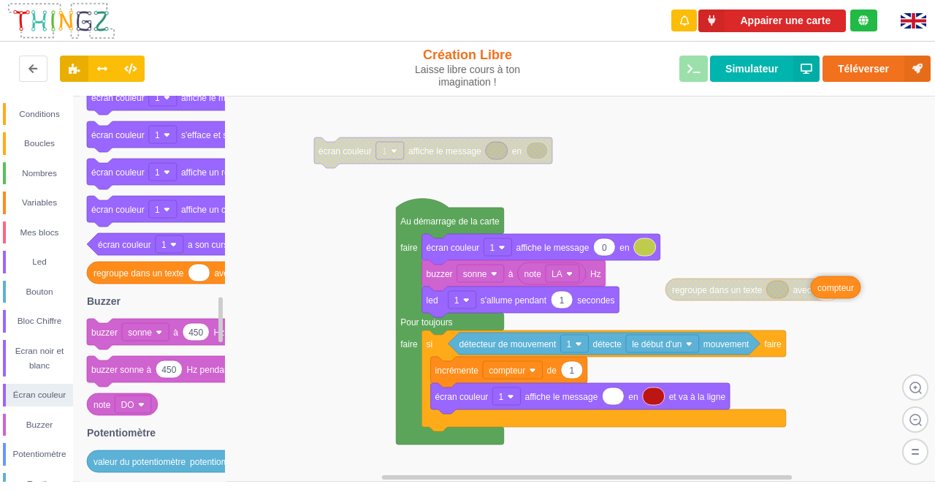
drag, startPoint x: 624, startPoint y: 400, endPoint x: 833, endPoint y: 291, distance: 235.6
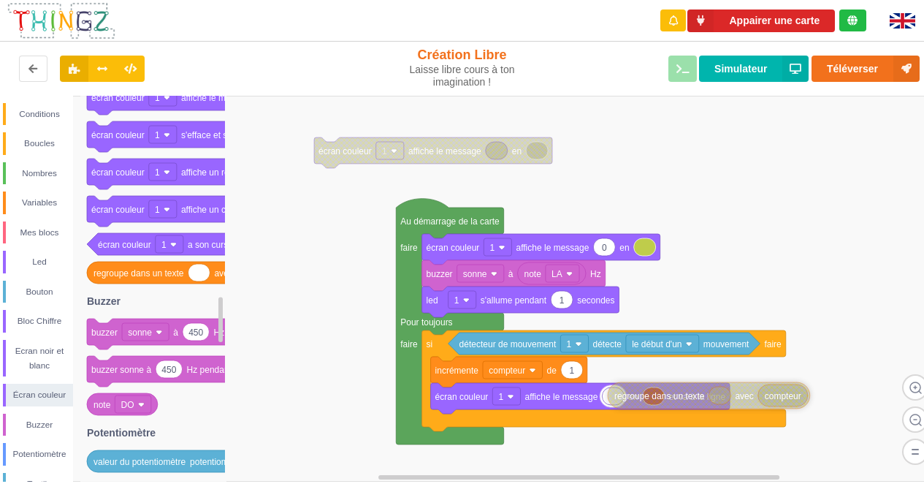
drag, startPoint x: 717, startPoint y: 299, endPoint x: 659, endPoint y: 403, distance: 118.7
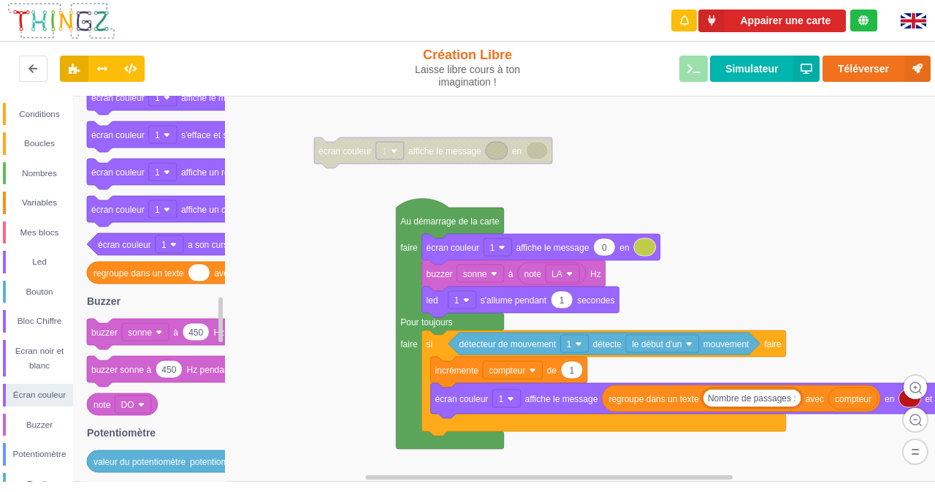
type input "Nombre de passages :"
click at [787, 261] on rect at bounding box center [472, 289] width 945 height 386
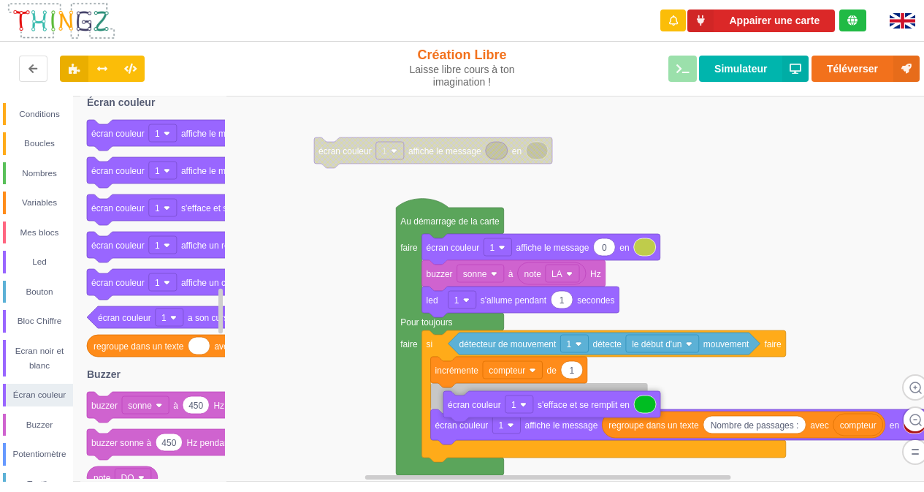
drag, startPoint x: 113, startPoint y: 211, endPoint x: 467, endPoint y: 405, distance: 403.2
click at [467, 405] on div "Conditions Boucles Nombres Variables Mes blocs Led Bouton Bloc Chiffre Ecran no…" at bounding box center [467, 289] width 935 height 386
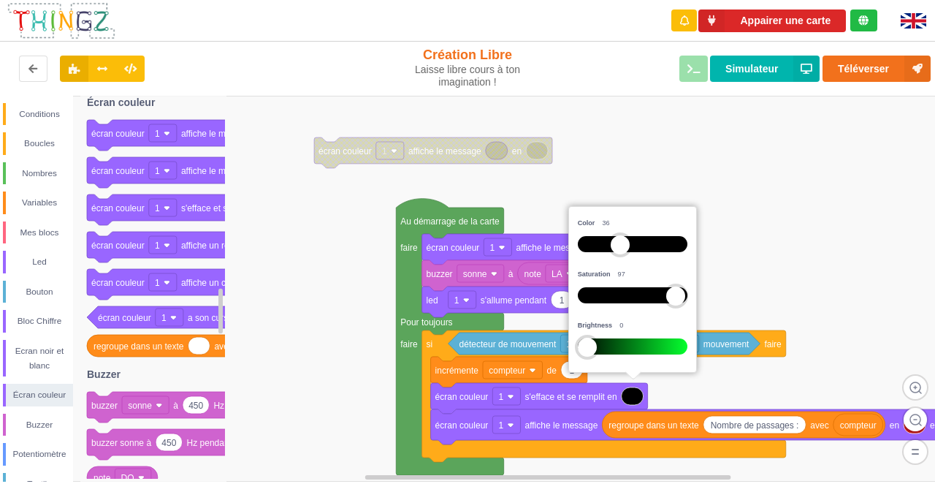
drag, startPoint x: 659, startPoint y: 347, endPoint x: 534, endPoint y: 358, distance: 125.4
click at [534, 358] on body "Appairer une carte renderRemix(true) Création Libre Laisse libre cours à ton im…" at bounding box center [467, 246] width 935 height 492
click at [346, 340] on rect at bounding box center [472, 289] width 945 height 386
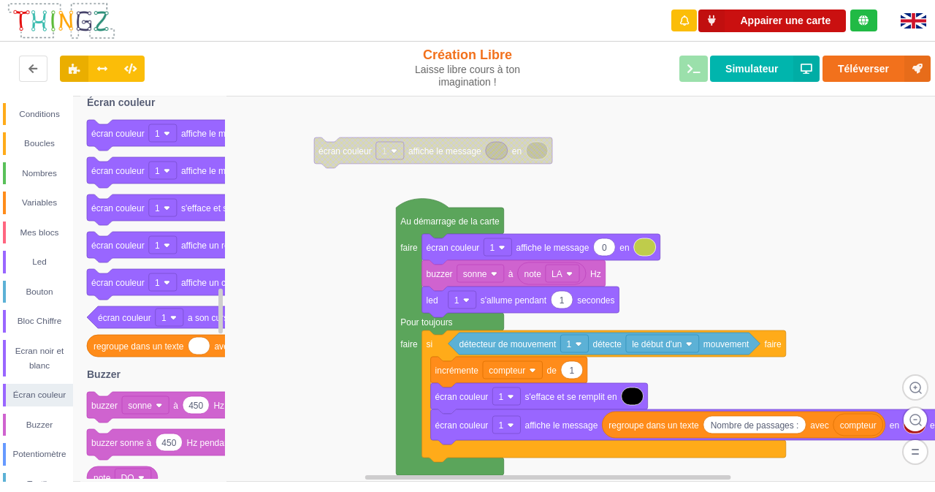
click at [799, 12] on button "Appairer une carte" at bounding box center [773, 20] width 148 height 23
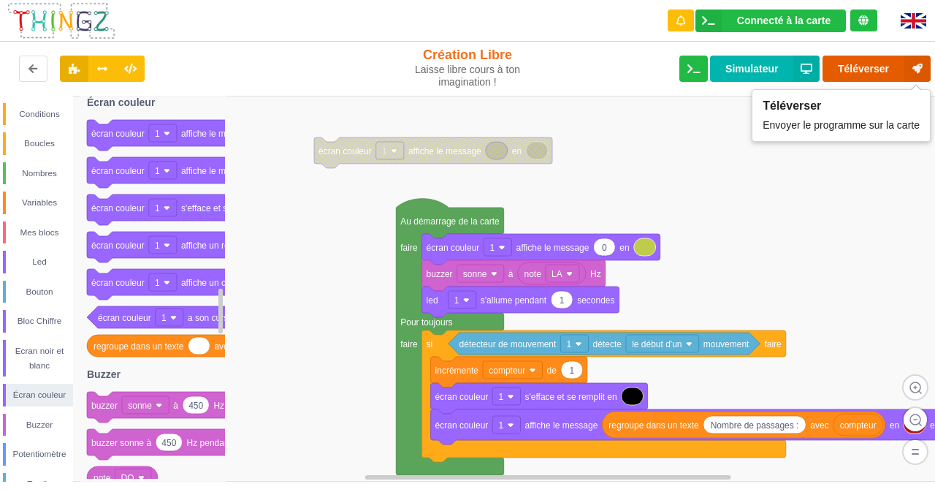
click at [877, 61] on button "Téléverser" at bounding box center [877, 69] width 108 height 26
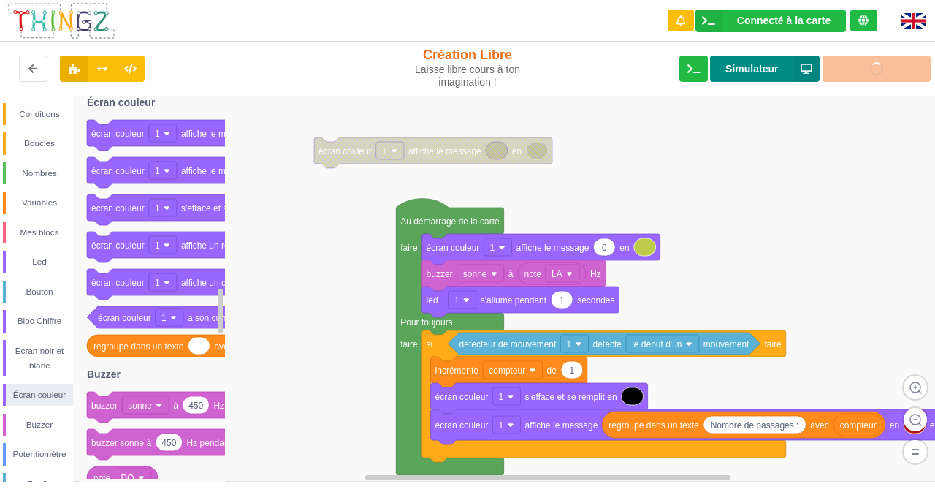
click at [753, 72] on button "Simulateur" at bounding box center [765, 69] width 110 height 26
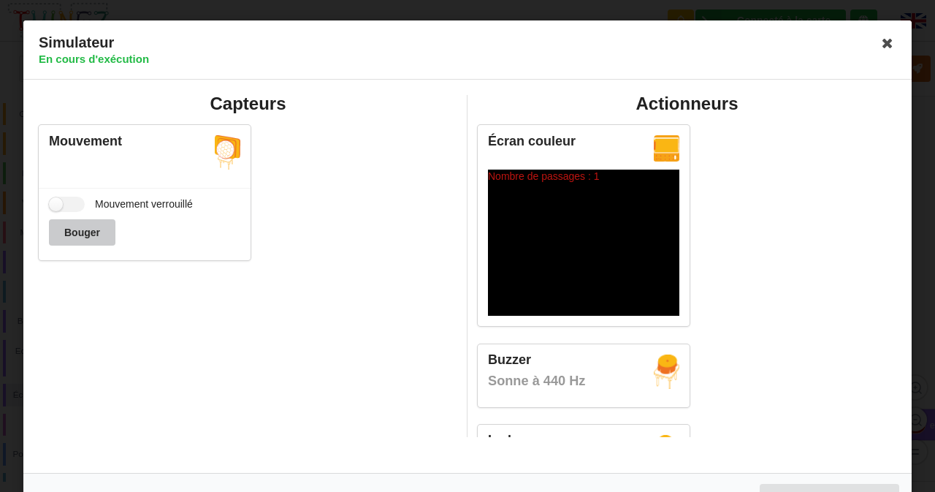
click at [108, 230] on button "Bouger" at bounding box center [82, 232] width 66 height 26
click at [91, 230] on button "Bouger" at bounding box center [82, 232] width 66 height 26
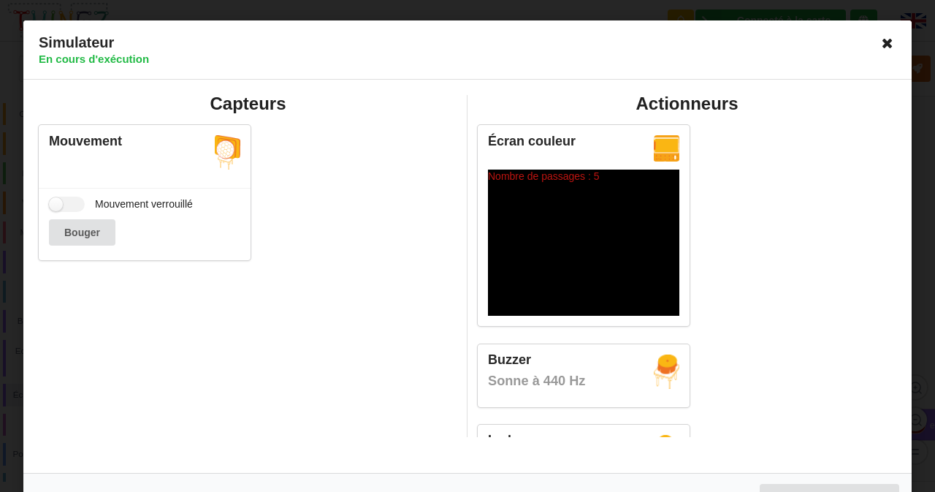
click at [880, 42] on icon at bounding box center [887, 42] width 23 height 23
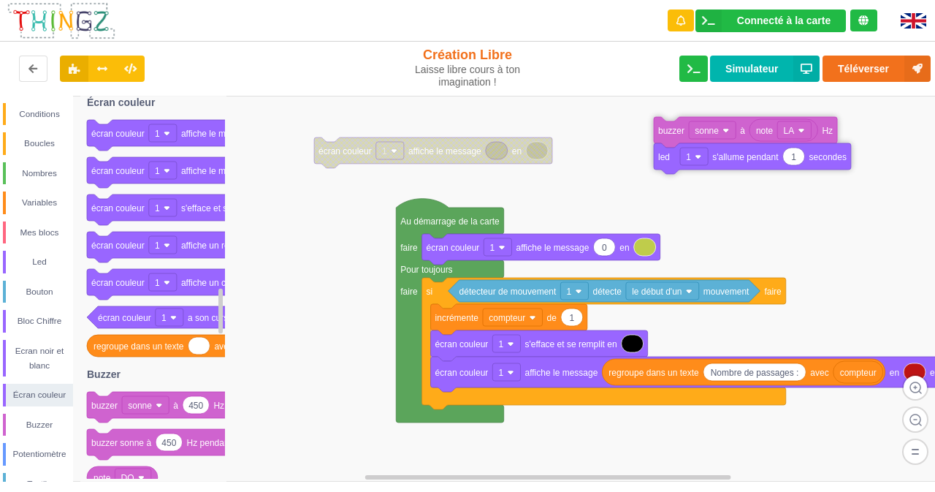
drag, startPoint x: 454, startPoint y: 274, endPoint x: 686, endPoint y: 131, distance: 272.3
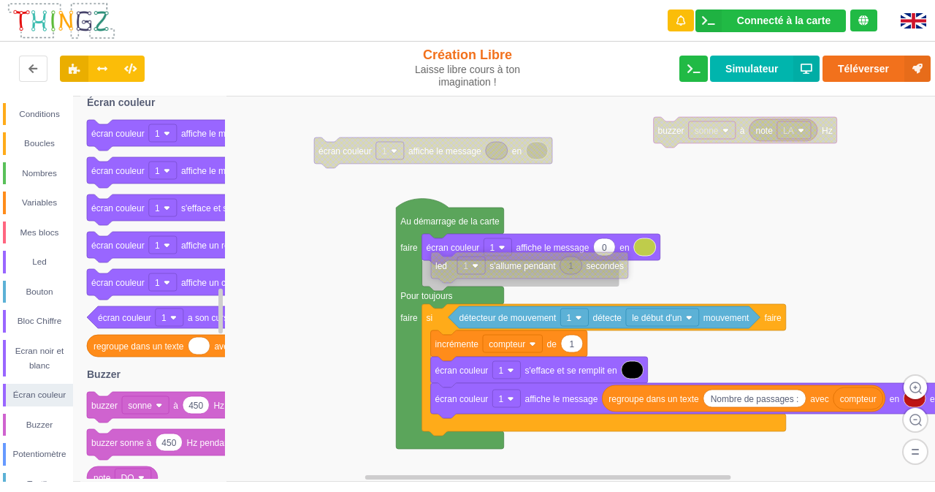
drag, startPoint x: 675, startPoint y: 157, endPoint x: 451, endPoint y: 266, distance: 249.3
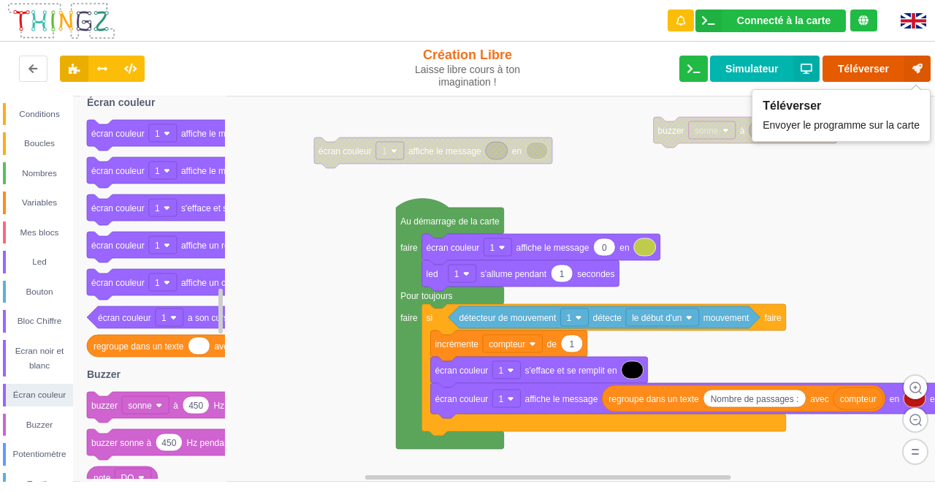
click at [869, 61] on button "Téléverser" at bounding box center [877, 69] width 108 height 26
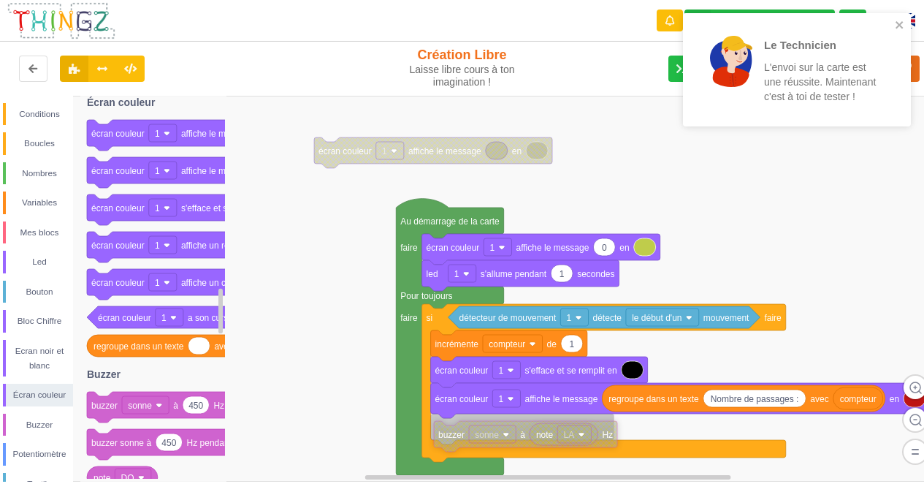
drag, startPoint x: 678, startPoint y: 134, endPoint x: 458, endPoint y: 438, distance: 375.2
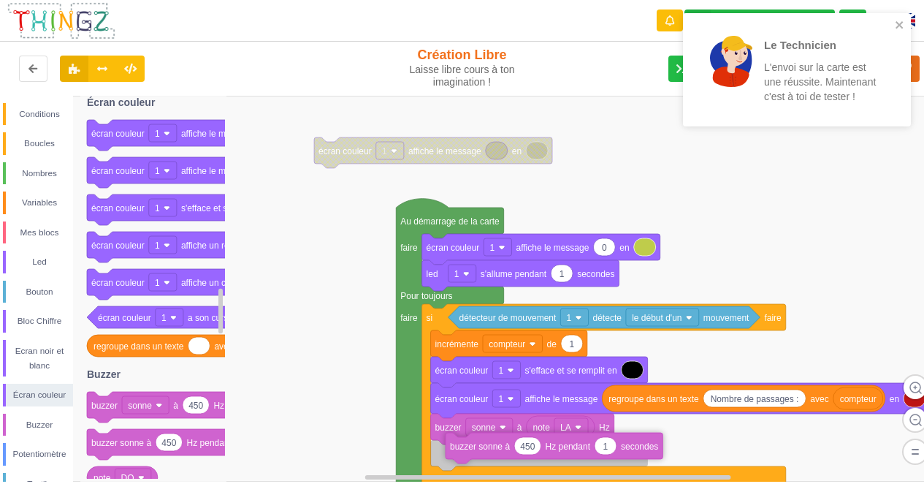
drag, startPoint x: 126, startPoint y: 444, endPoint x: 484, endPoint y: 447, distance: 358.8
click at [484, 447] on div "Conditions Boucles Nombres Variables Mes blocs Led Bouton Bloc Chiffre Ecran no…" at bounding box center [467, 289] width 935 height 386
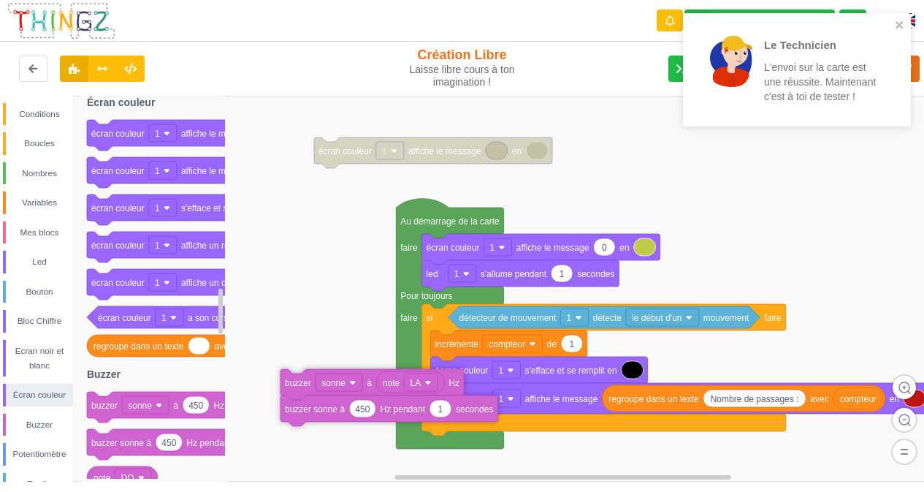
drag, startPoint x: 463, startPoint y: 430, endPoint x: 285, endPoint y: 354, distance: 192.8
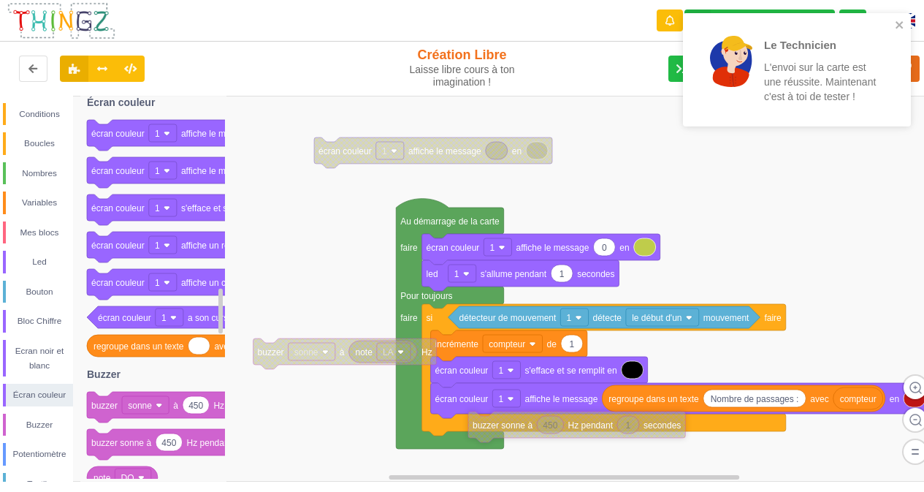
drag, startPoint x: 270, startPoint y: 387, endPoint x: 484, endPoint y: 440, distance: 219.9
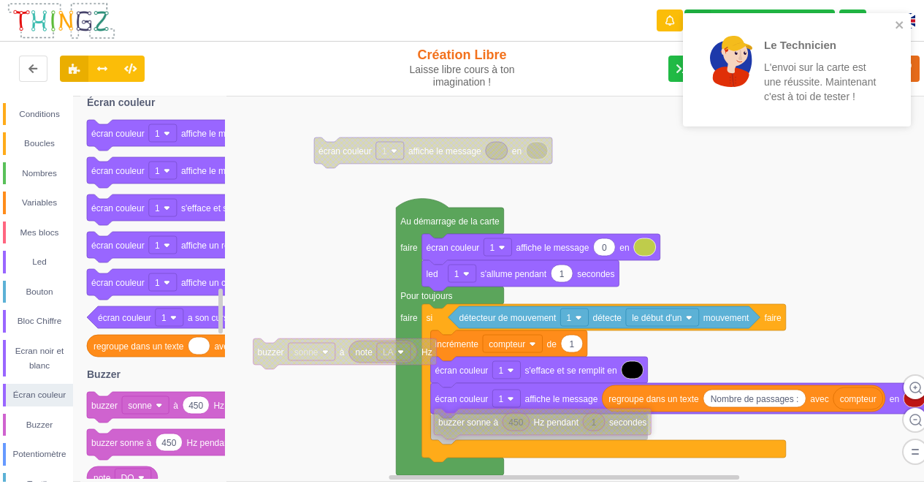
drag, startPoint x: 498, startPoint y: 438, endPoint x: 465, endPoint y: 428, distance: 34.2
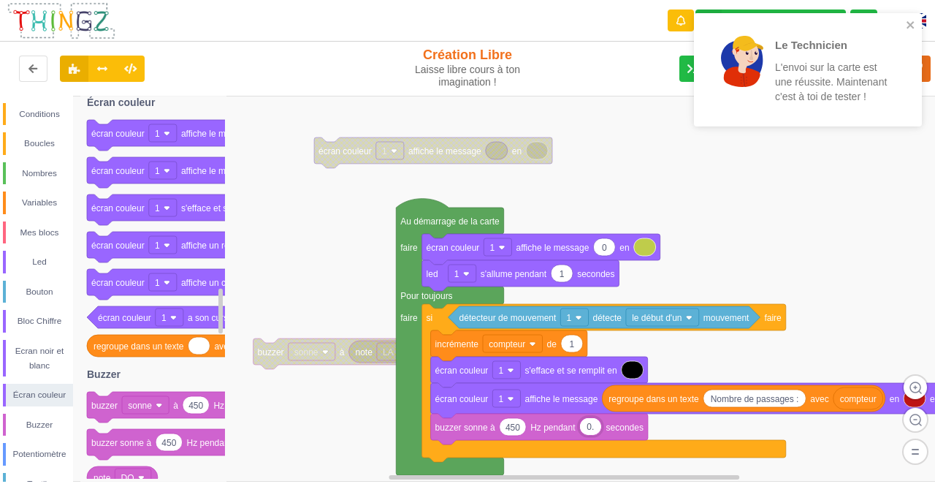
type input "0.3"
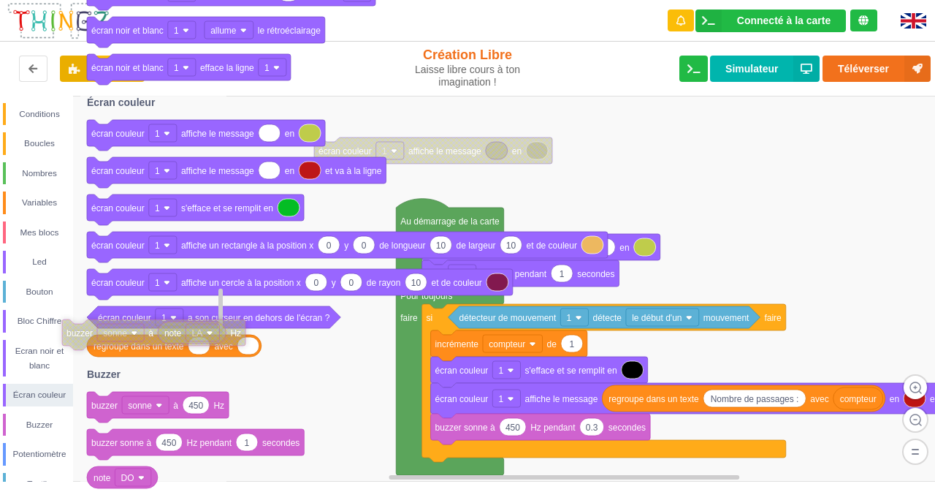
drag, startPoint x: 289, startPoint y: 357, endPoint x: 102, endPoint y: 307, distance: 194.4
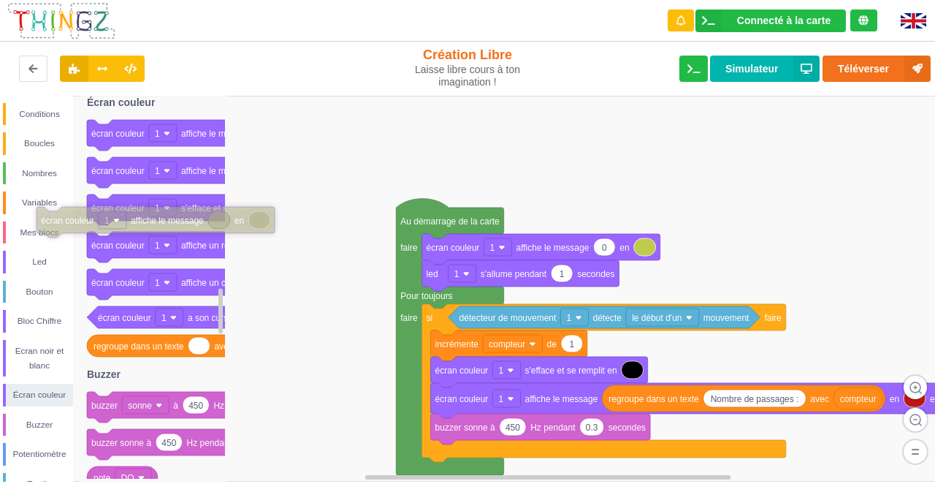
drag, startPoint x: 376, startPoint y: 148, endPoint x: 98, endPoint y: 217, distance: 286.2
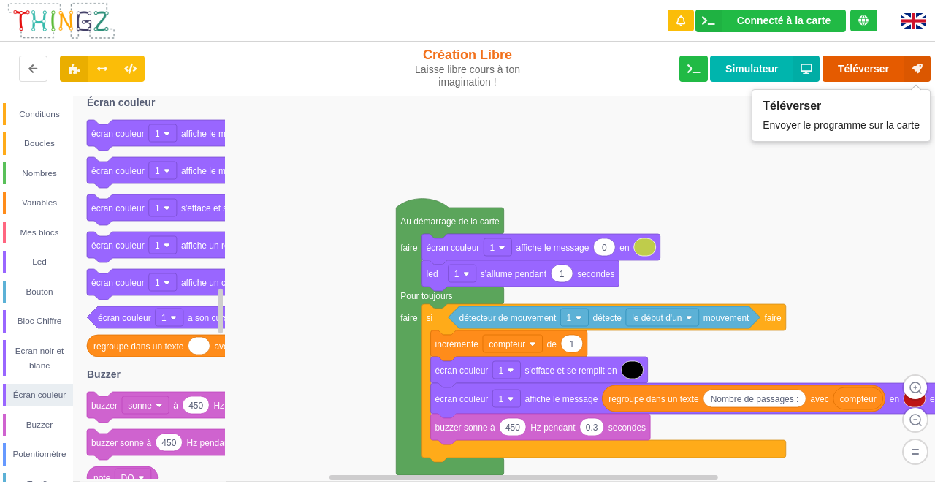
click at [875, 62] on button "Téléverser" at bounding box center [877, 69] width 108 height 26
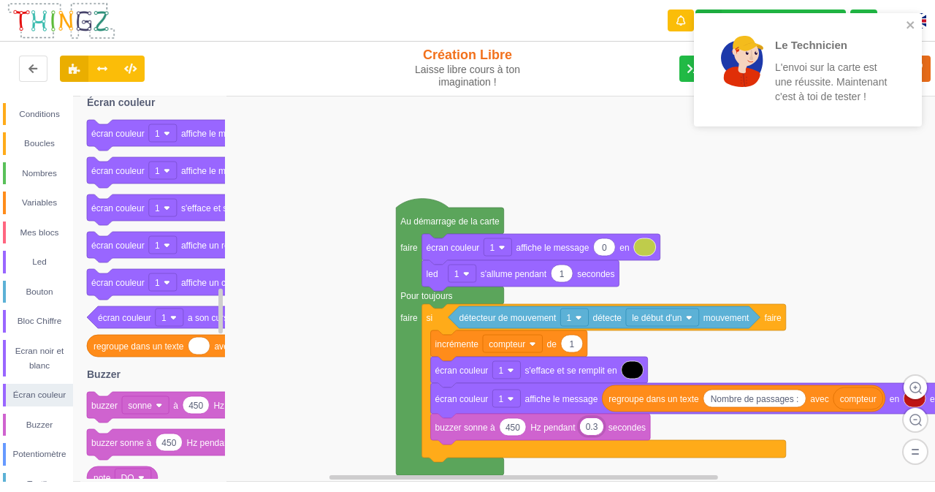
click at [597, 427] on input "0.3" at bounding box center [591, 426] width 23 height 17
type input "0.1"
click at [712, 186] on rect at bounding box center [472, 289] width 945 height 386
click at [918, 23] on div "Le Technicien L'envoi sur la carte est une réussite. Maintenant c'est à toi de …" at bounding box center [808, 69] width 228 height 113
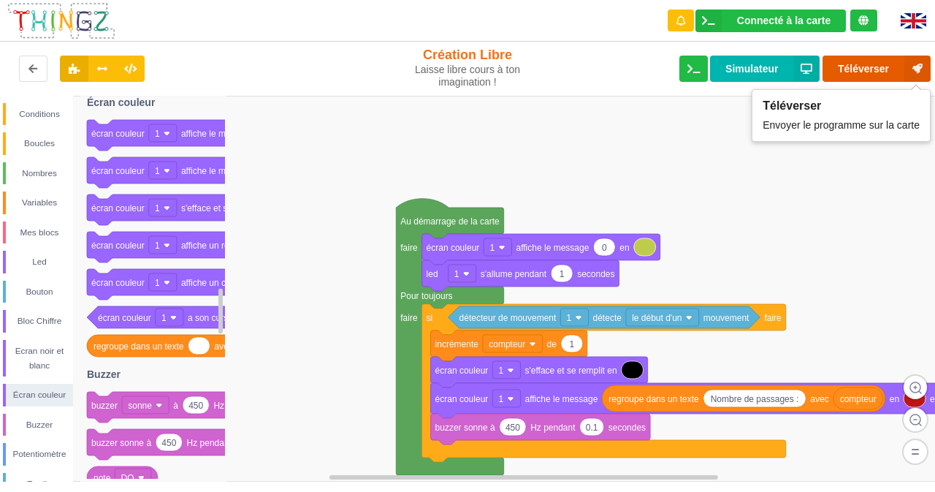
click at [875, 68] on button "Téléverser" at bounding box center [877, 69] width 108 height 26
